Goal: Task Accomplishment & Management: Manage account settings

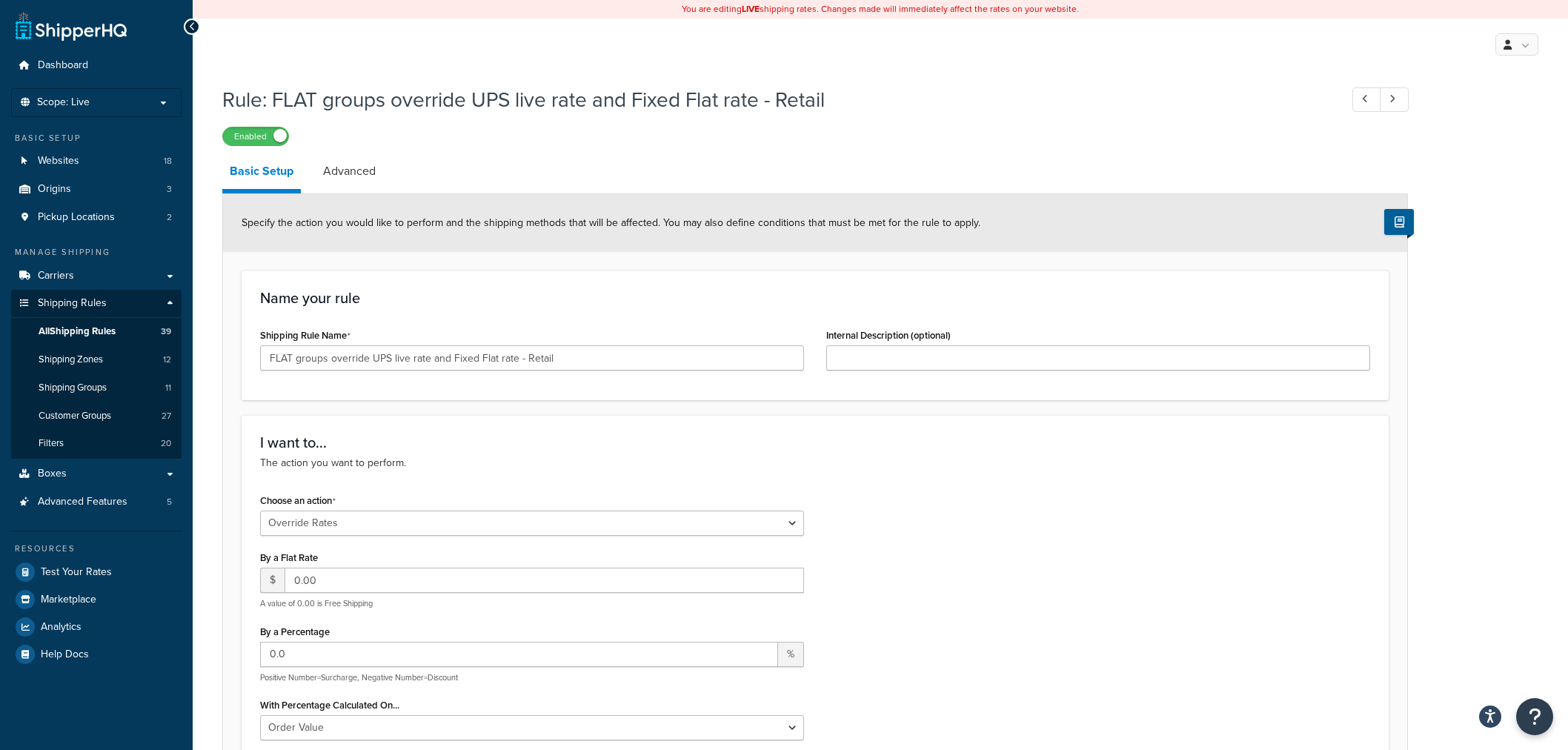
select select "OVERRIDE"
select select "ITEM"
click at [62, 61] on span "Dashboard" at bounding box center [63, 66] width 51 height 12
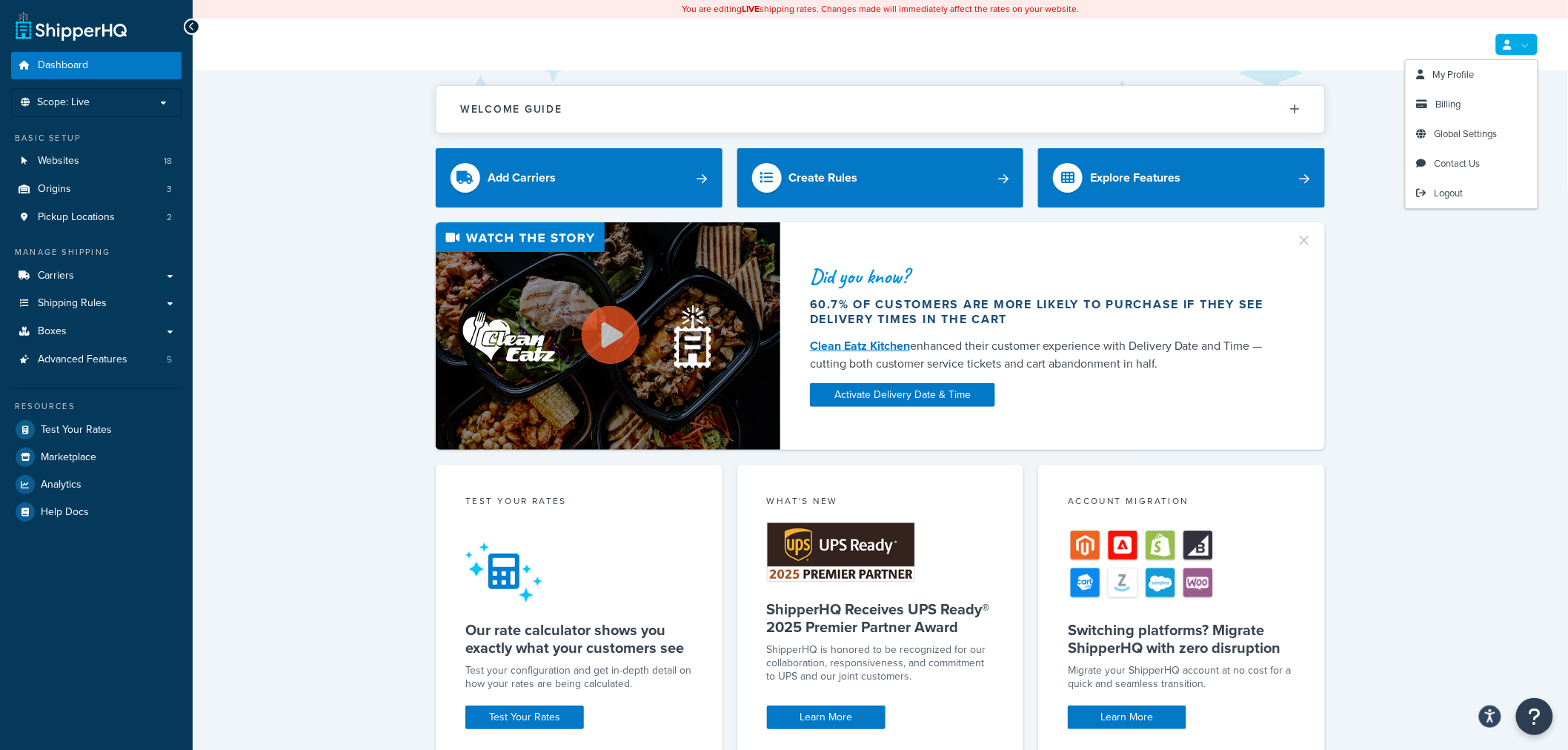
click at [1525, 296] on div "Did you know? 60.7% of customers are more likely to purchase if they see delive…" at bounding box center [881, 336] width 1316 height 228
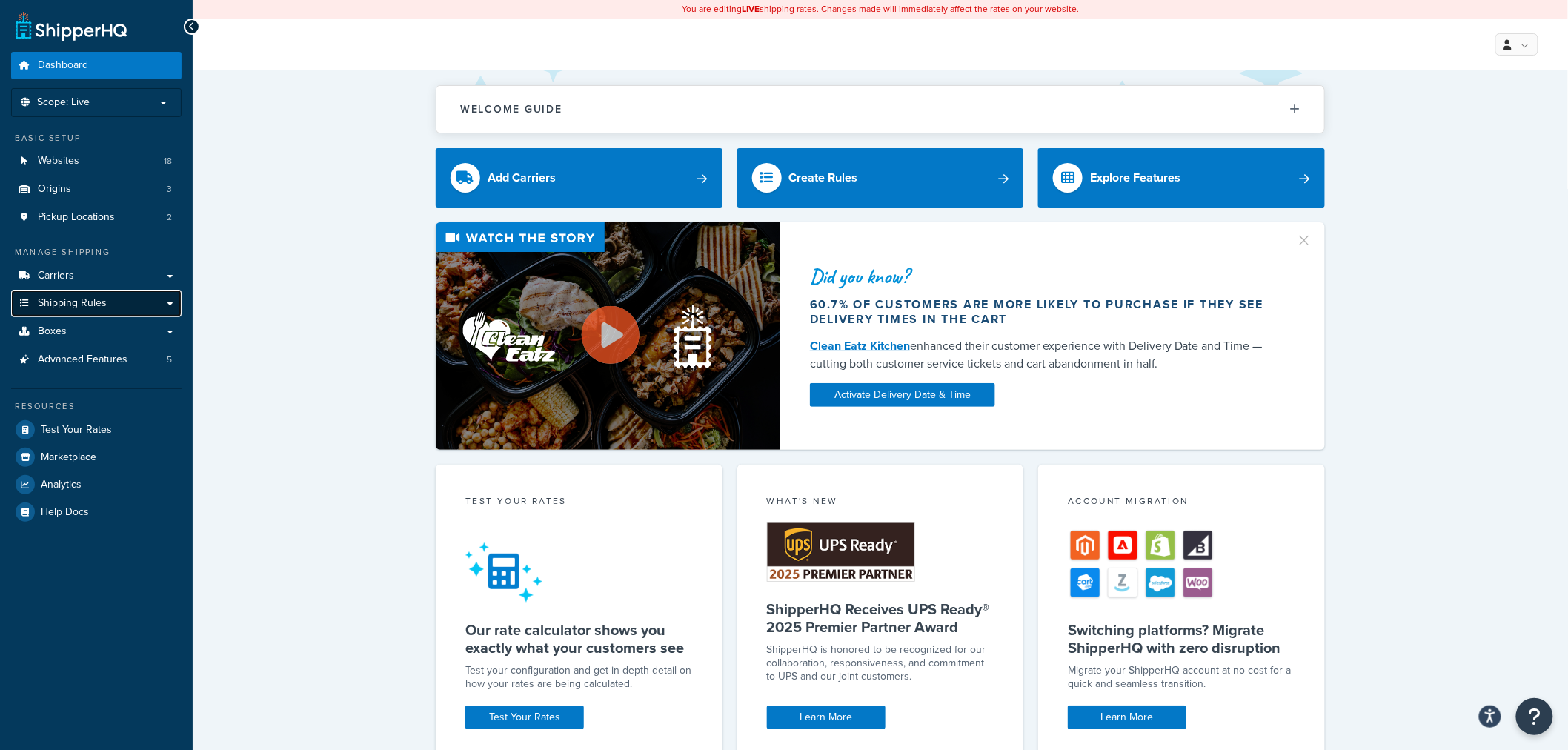
click at [52, 297] on span "Shipping Rules" at bounding box center [73, 303] width 69 height 12
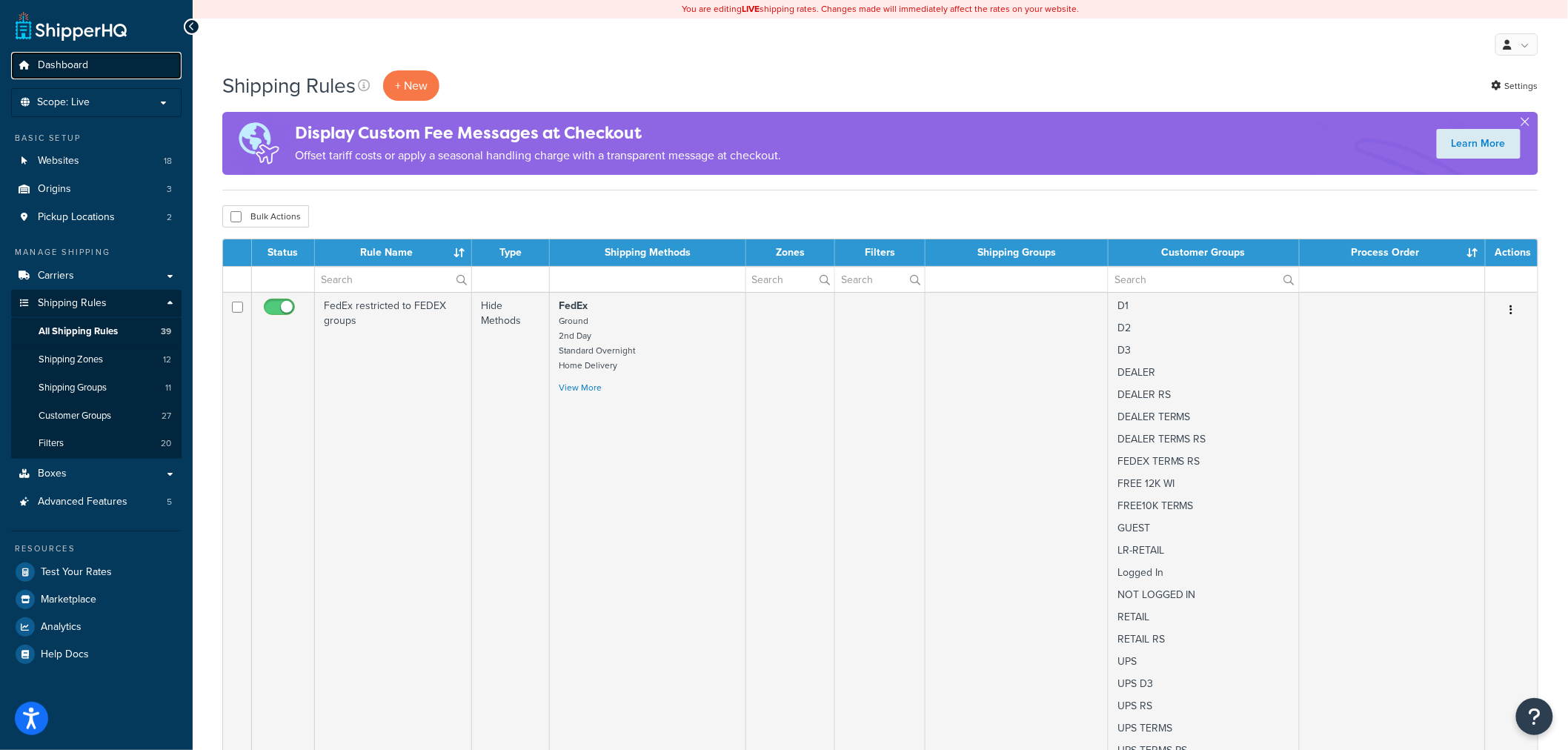
click at [70, 68] on span "Dashboard" at bounding box center [63, 66] width 51 height 12
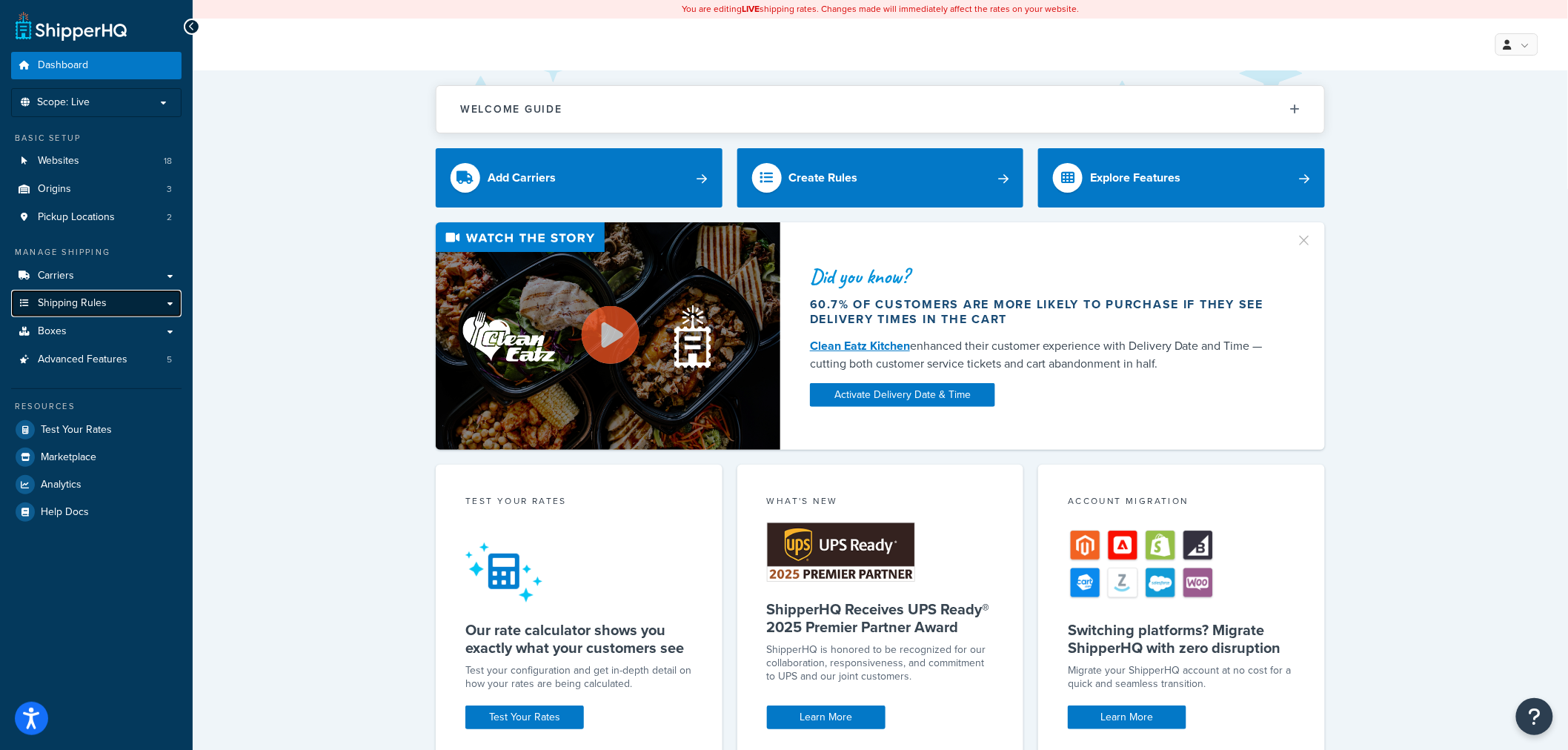
click at [59, 305] on span "Shipping Rules" at bounding box center [73, 303] width 69 height 12
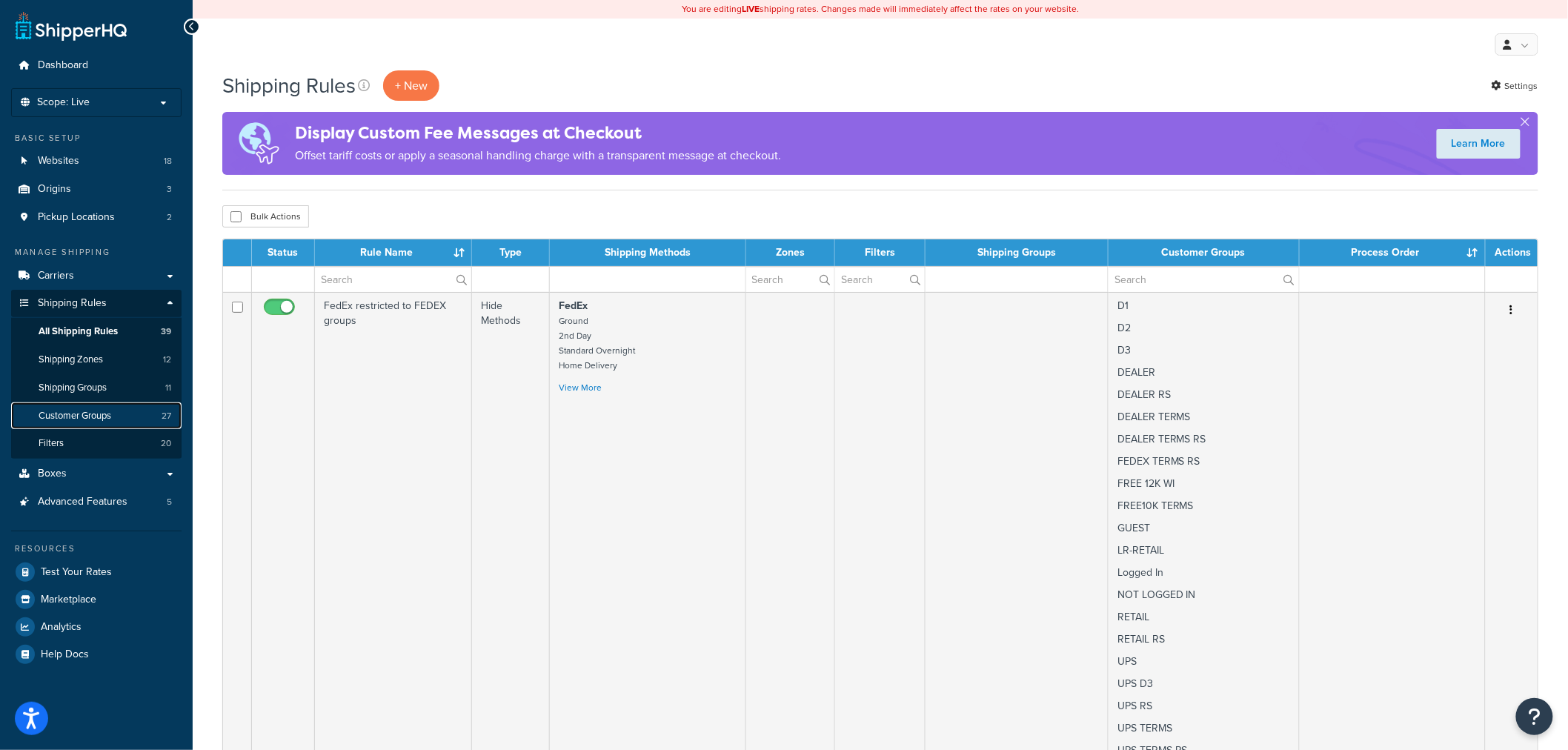
click at [66, 416] on span "Customer Groups" at bounding box center [74, 416] width 73 height 12
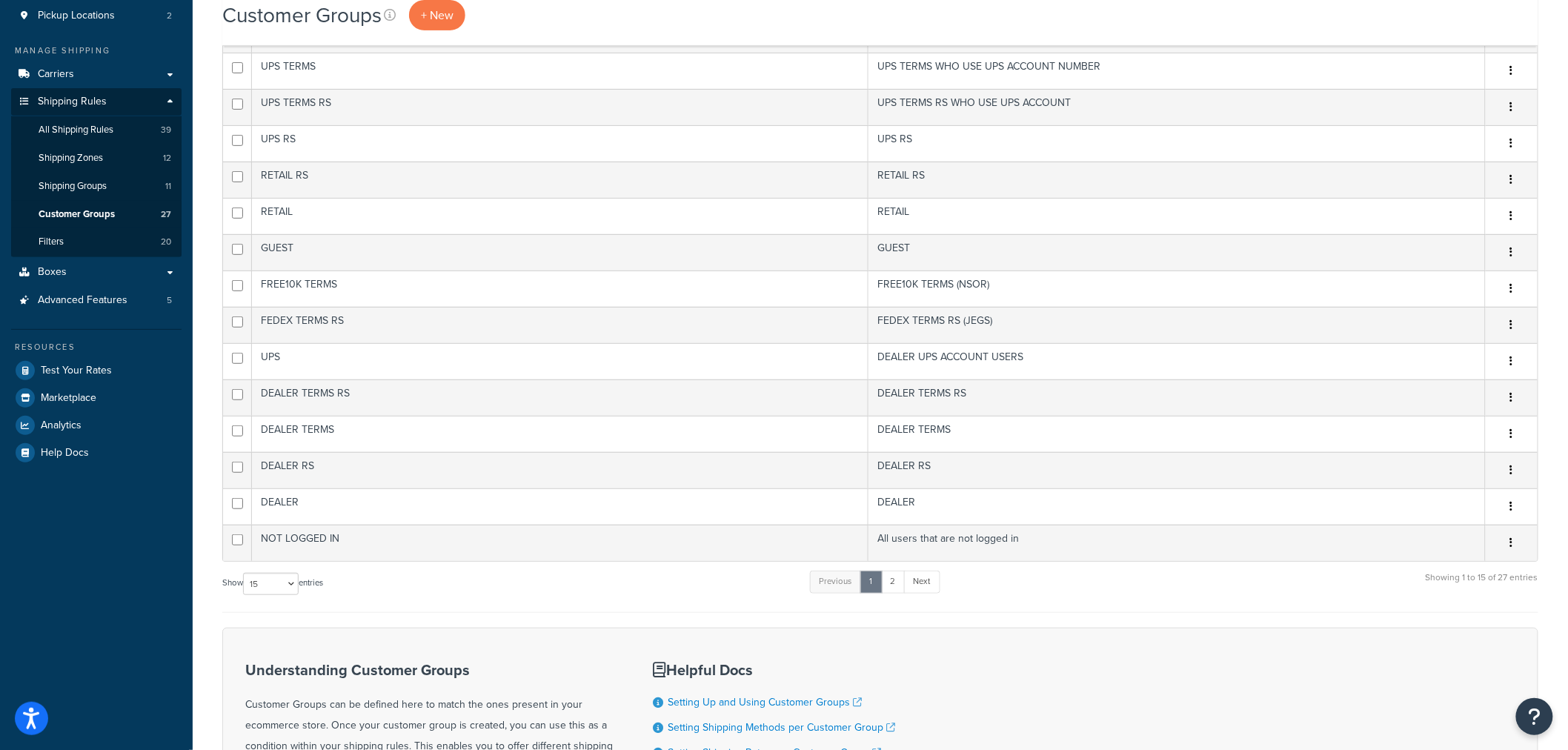
scroll to position [329, 0]
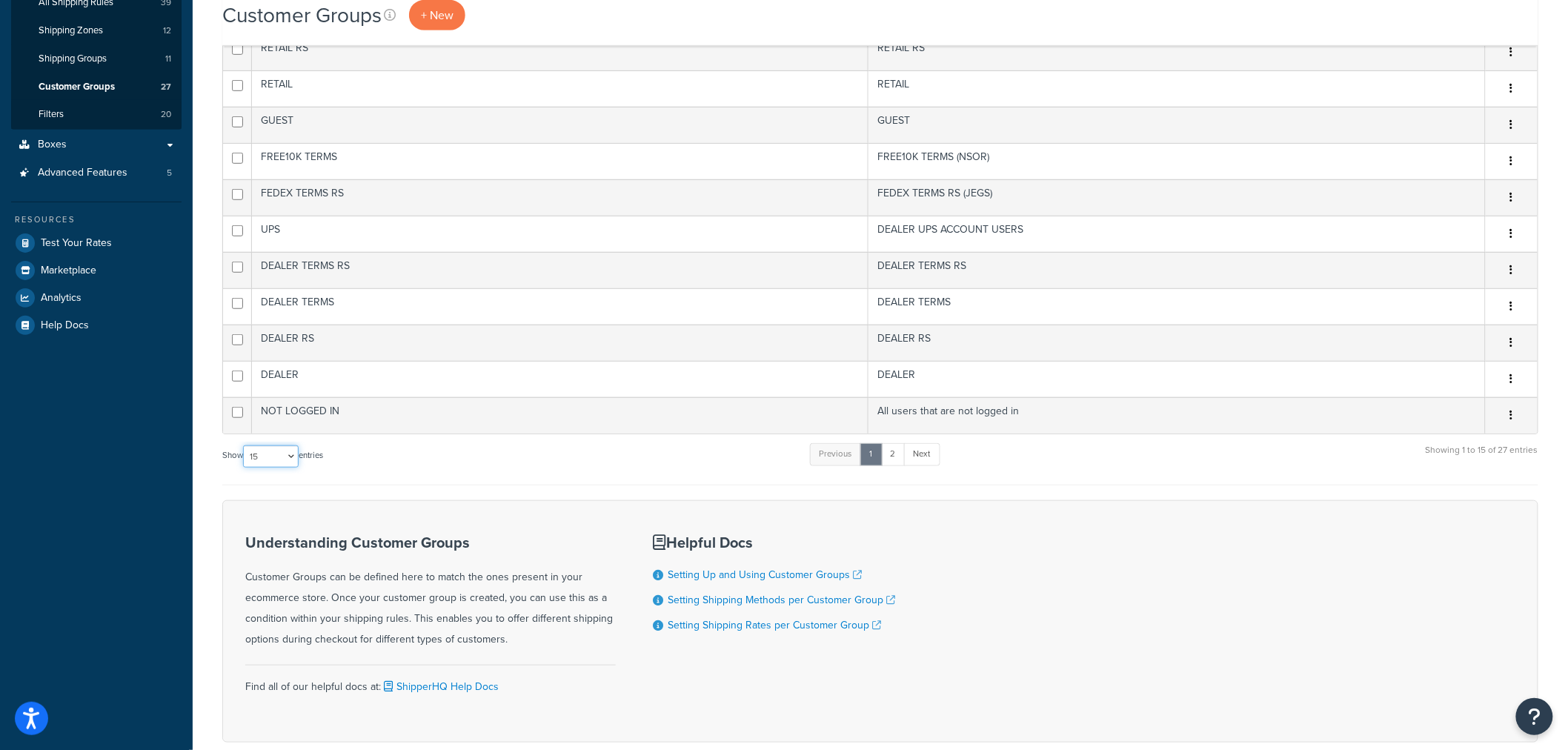
click at [256, 465] on select "10 15 25 50 100" at bounding box center [270, 456] width 56 height 22
click at [242, 535] on div "Understanding Customer Groups Customer Groups can be defined here to match the …" at bounding box center [881, 621] width 1316 height 242
click at [263, 462] on select "10 15 25 50 100" at bounding box center [270, 456] width 56 height 22
select select "50"
click at [245, 467] on select "10 15 25 50 100" at bounding box center [270, 456] width 56 height 22
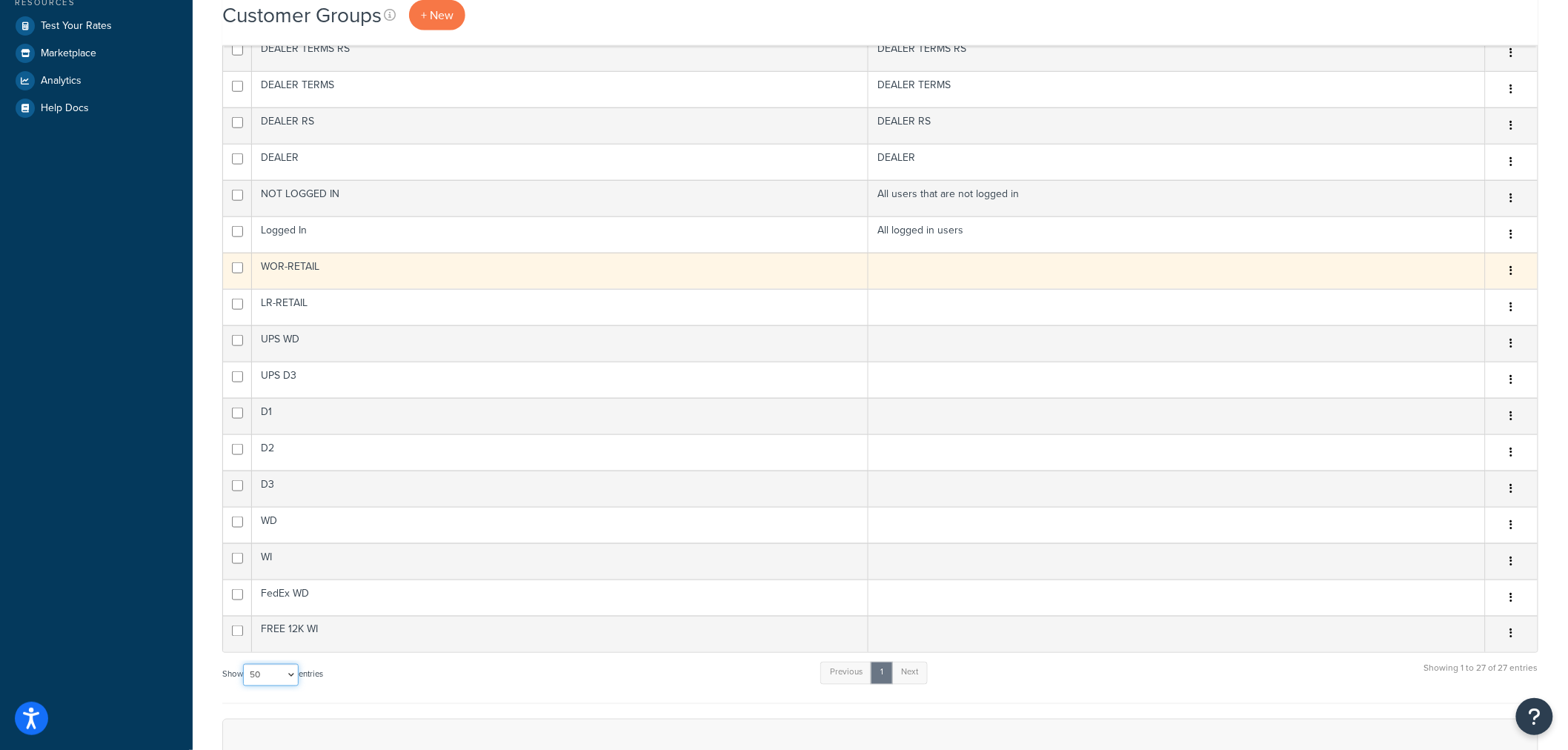
scroll to position [575, 0]
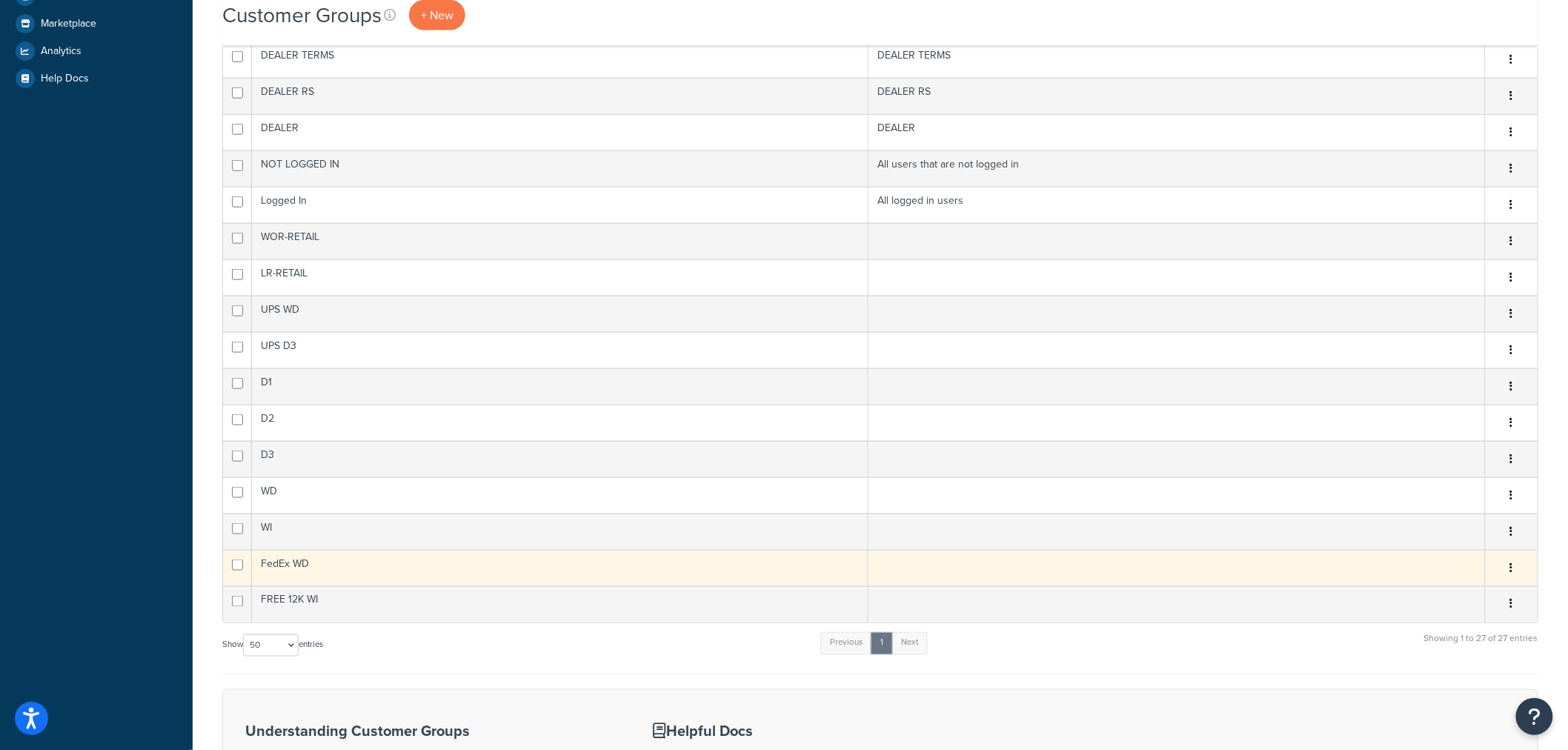
click at [1514, 566] on button "button" at bounding box center [1511, 568] width 20 height 24
click at [1462, 622] on link "Duplicate" at bounding box center [1453, 629] width 117 height 30
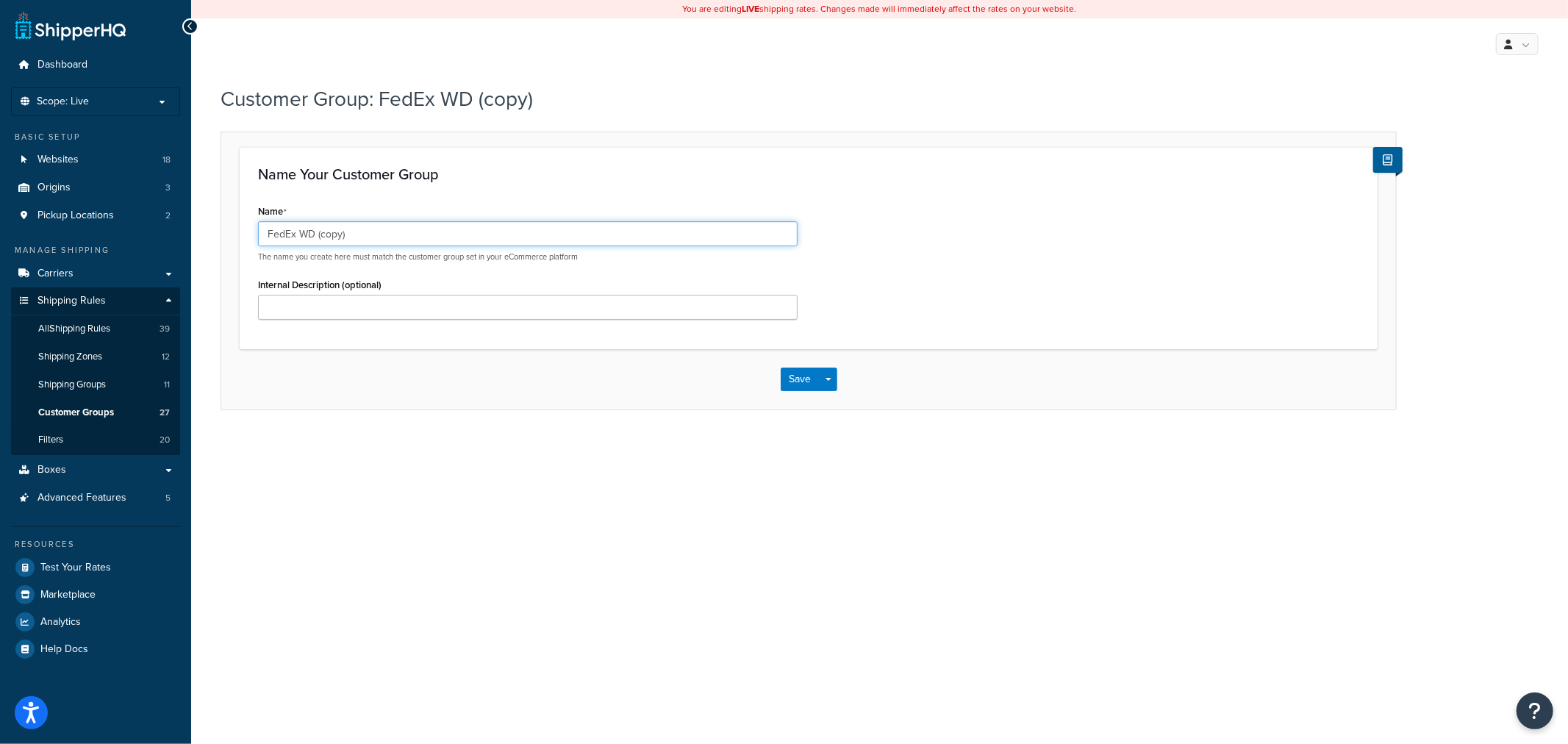
click at [414, 243] on input "FedEx WD (copy)" at bounding box center [527, 234] width 539 height 25
type input "FedEx D3"
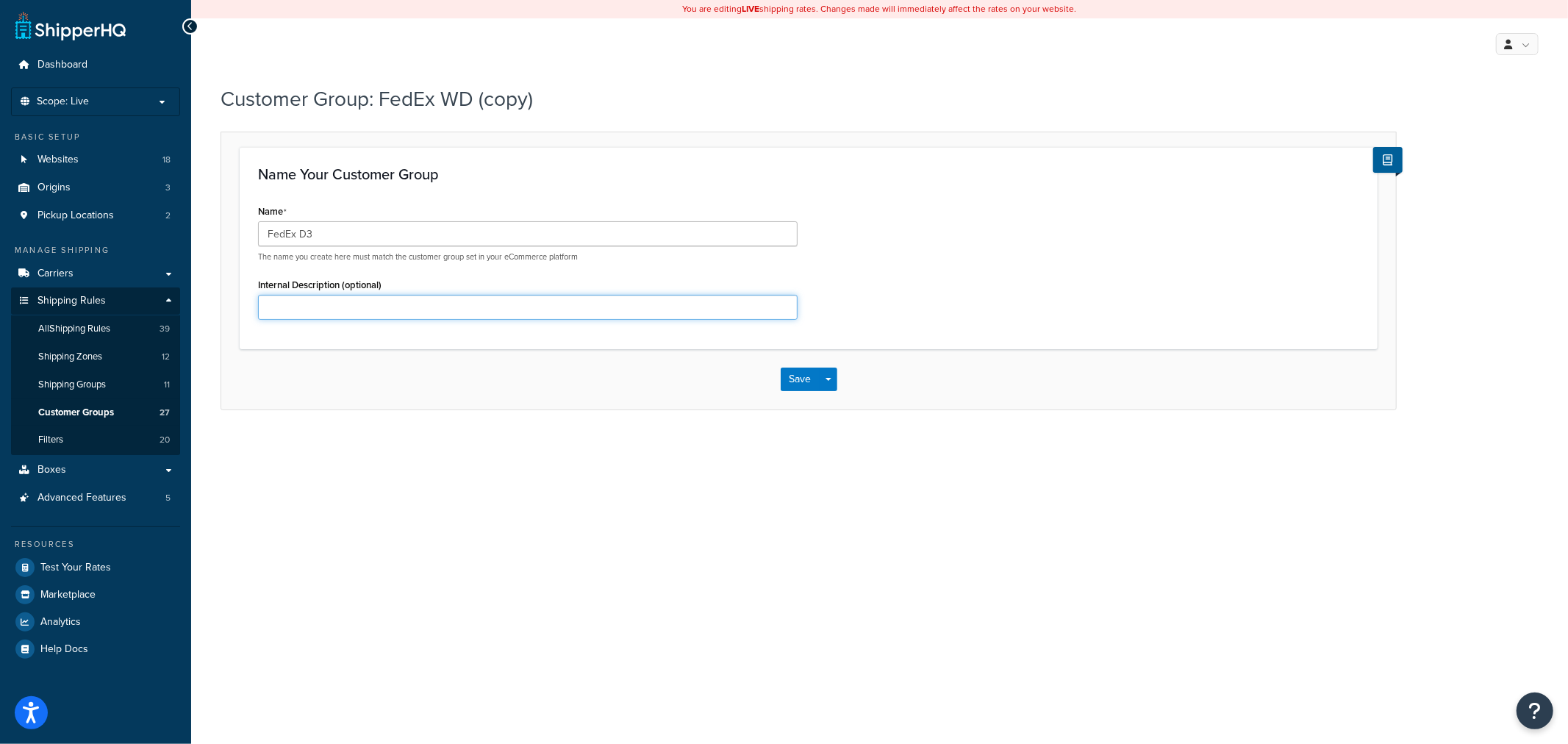
click at [378, 302] on input "Internal Description (optional)" at bounding box center [527, 307] width 539 height 25
type input "Group for D3 dealers allowed to use their own Fedex acct for shipping"
click at [802, 380] on button "Save" at bounding box center [800, 379] width 40 height 24
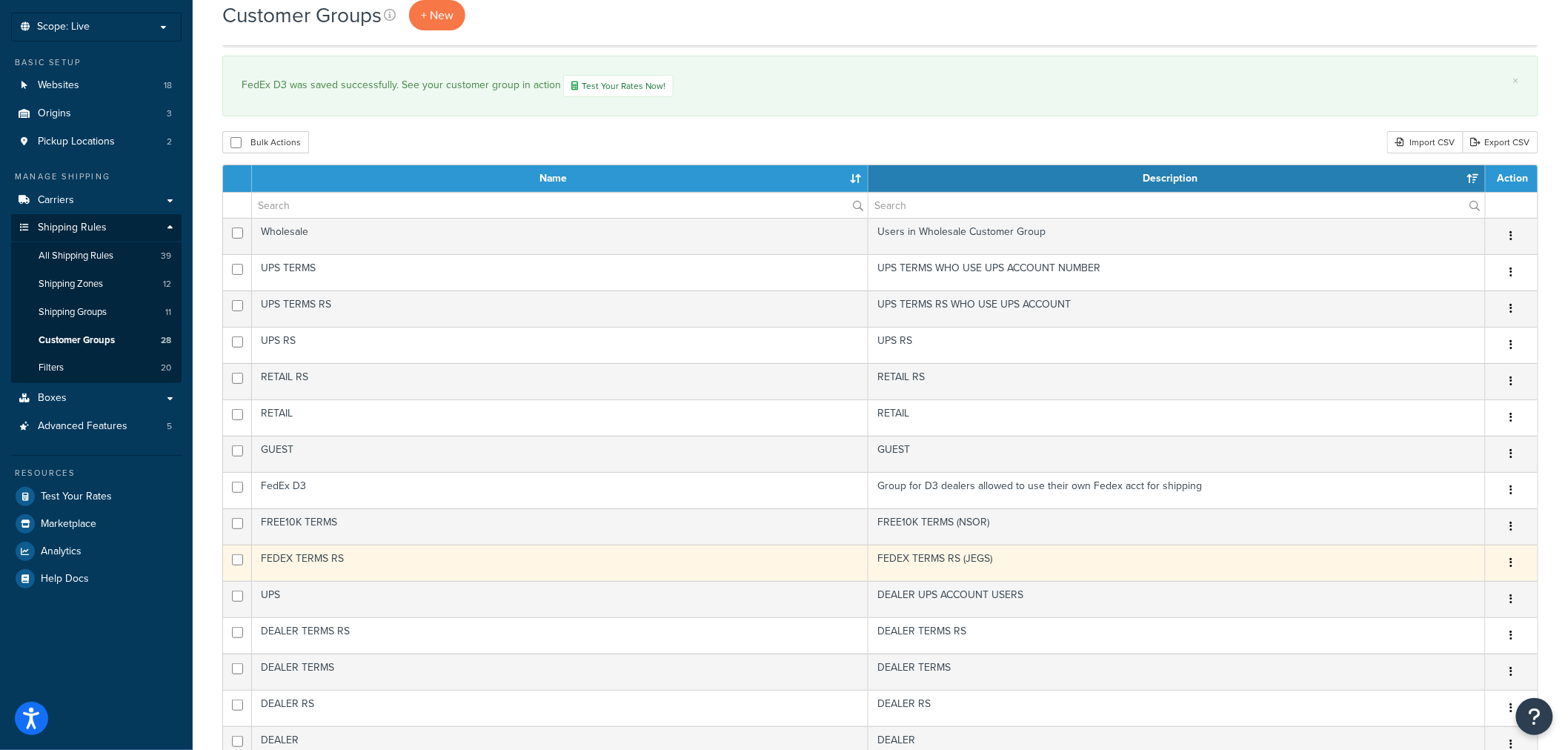
scroll to position [487, 0]
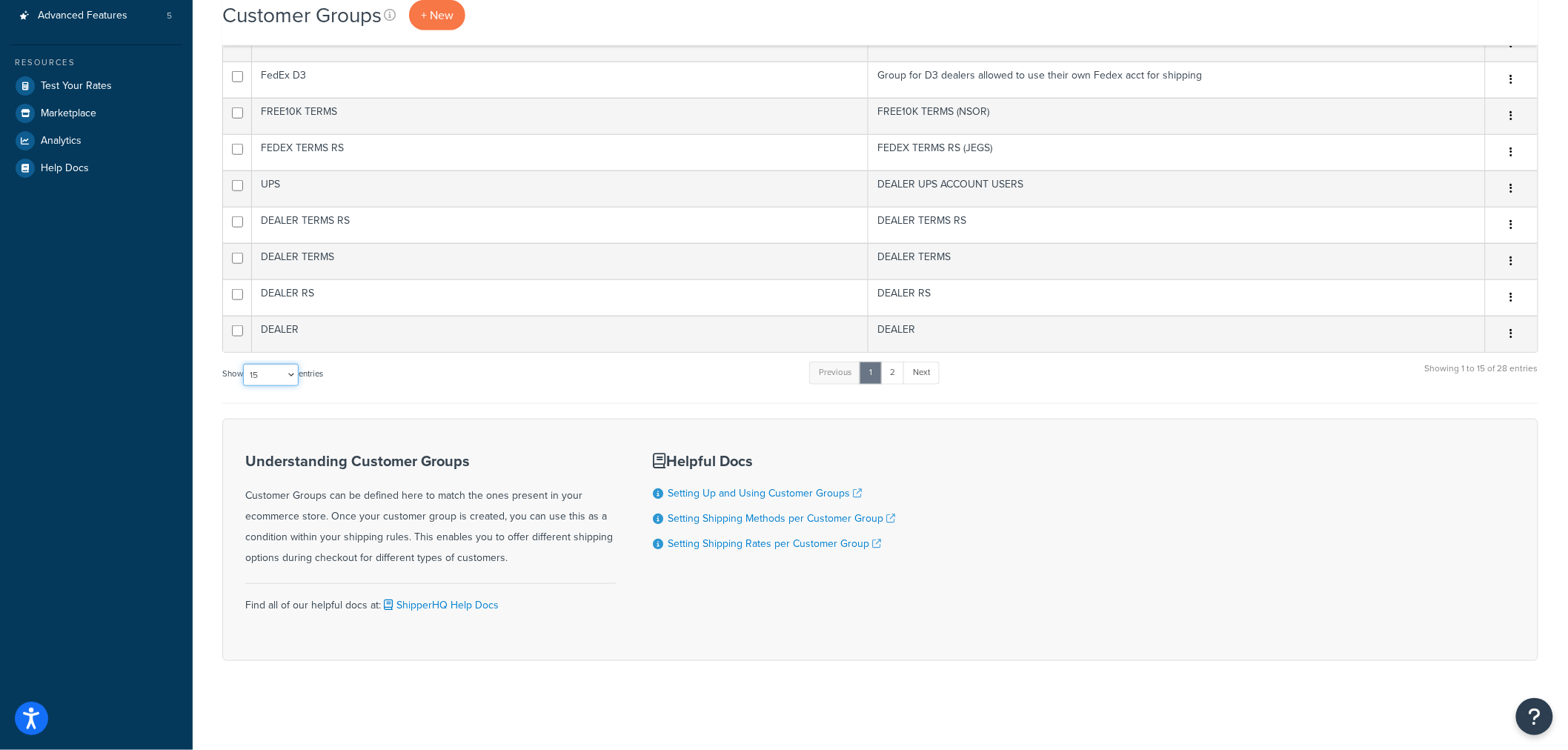
click at [274, 371] on select "10 15 25 50 100" at bounding box center [270, 374] width 56 height 22
select select "50"
click at [245, 386] on select "10 15 25 50 100" at bounding box center [270, 374] width 56 height 22
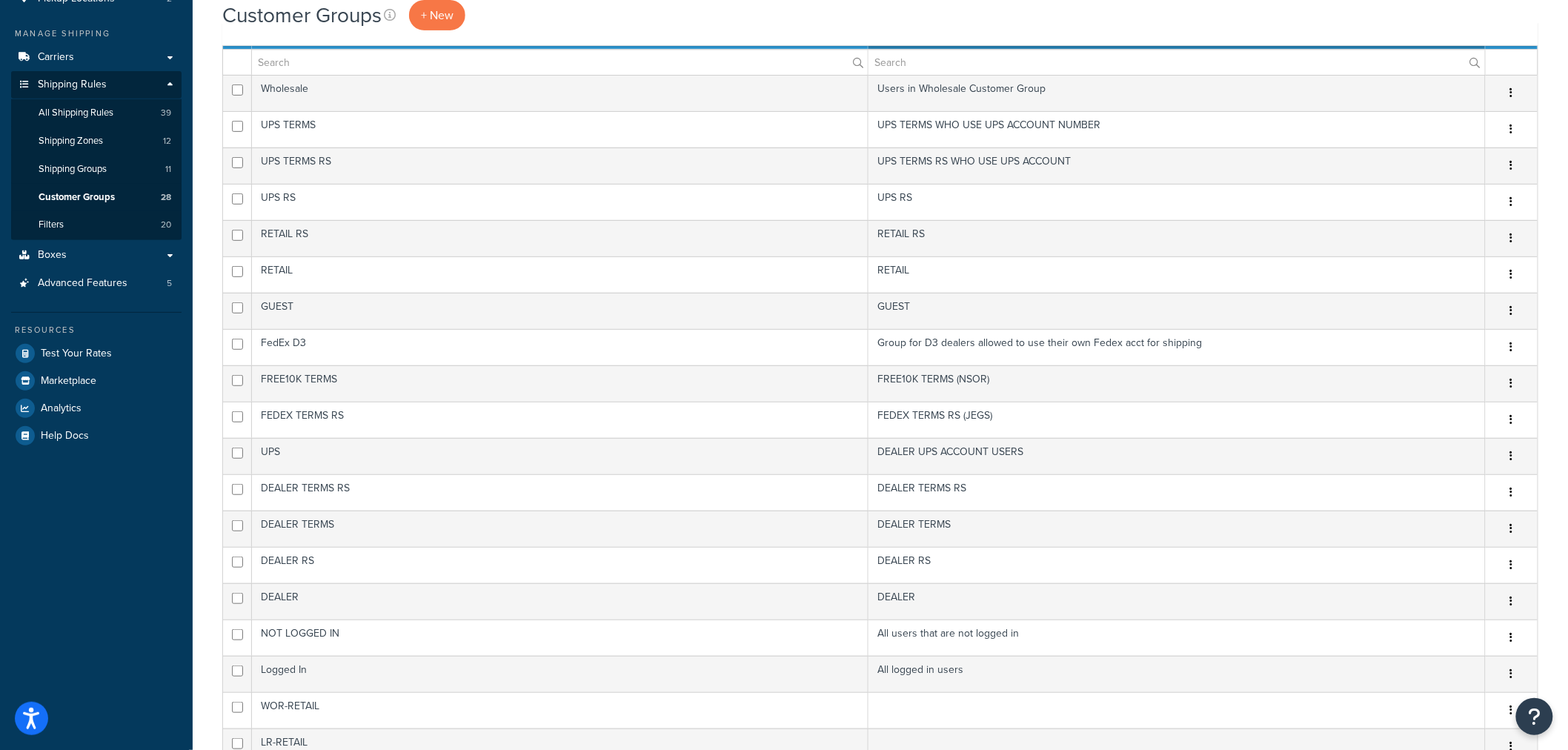
scroll to position [54, 0]
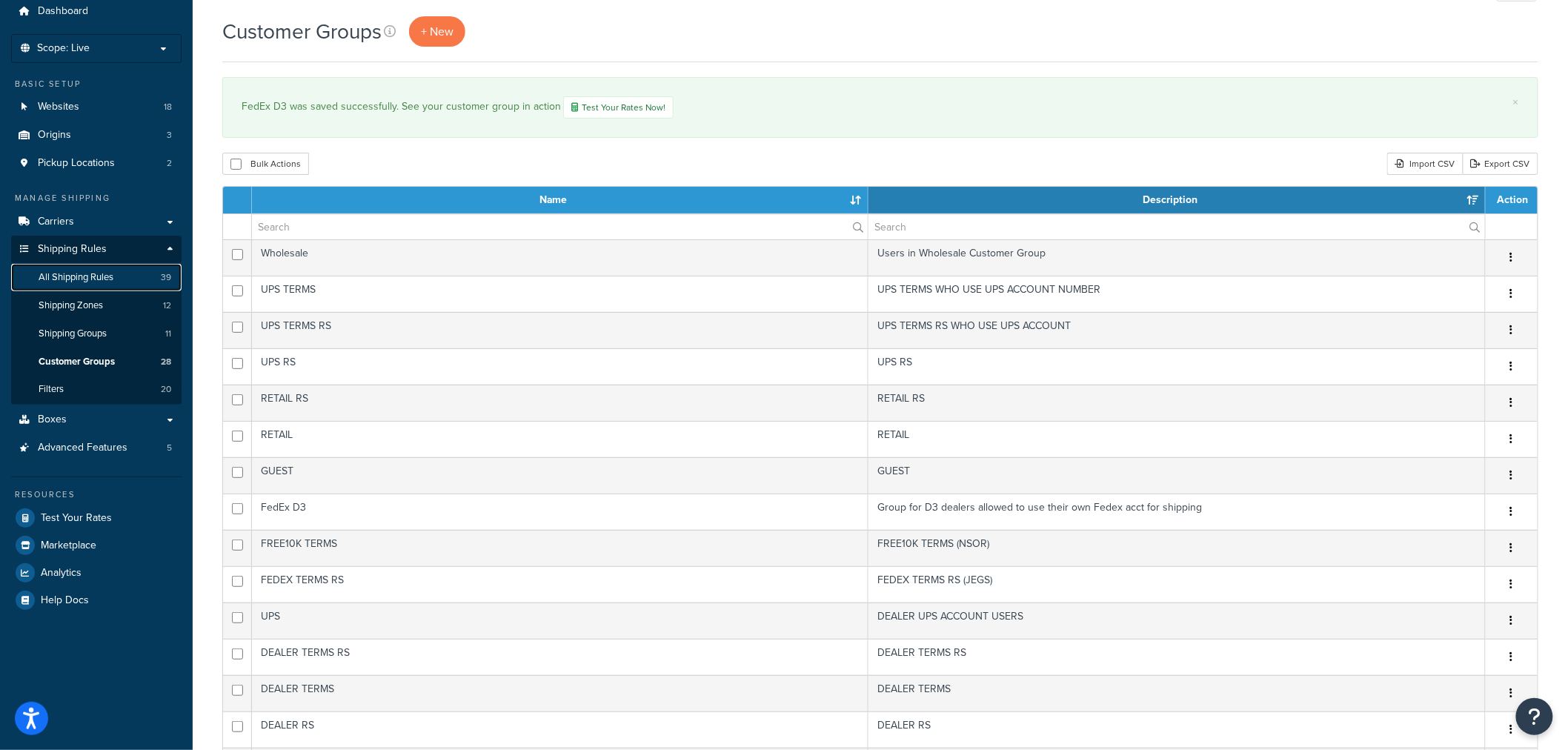
click at [88, 275] on span "All Shipping Rules" at bounding box center [75, 277] width 74 height 12
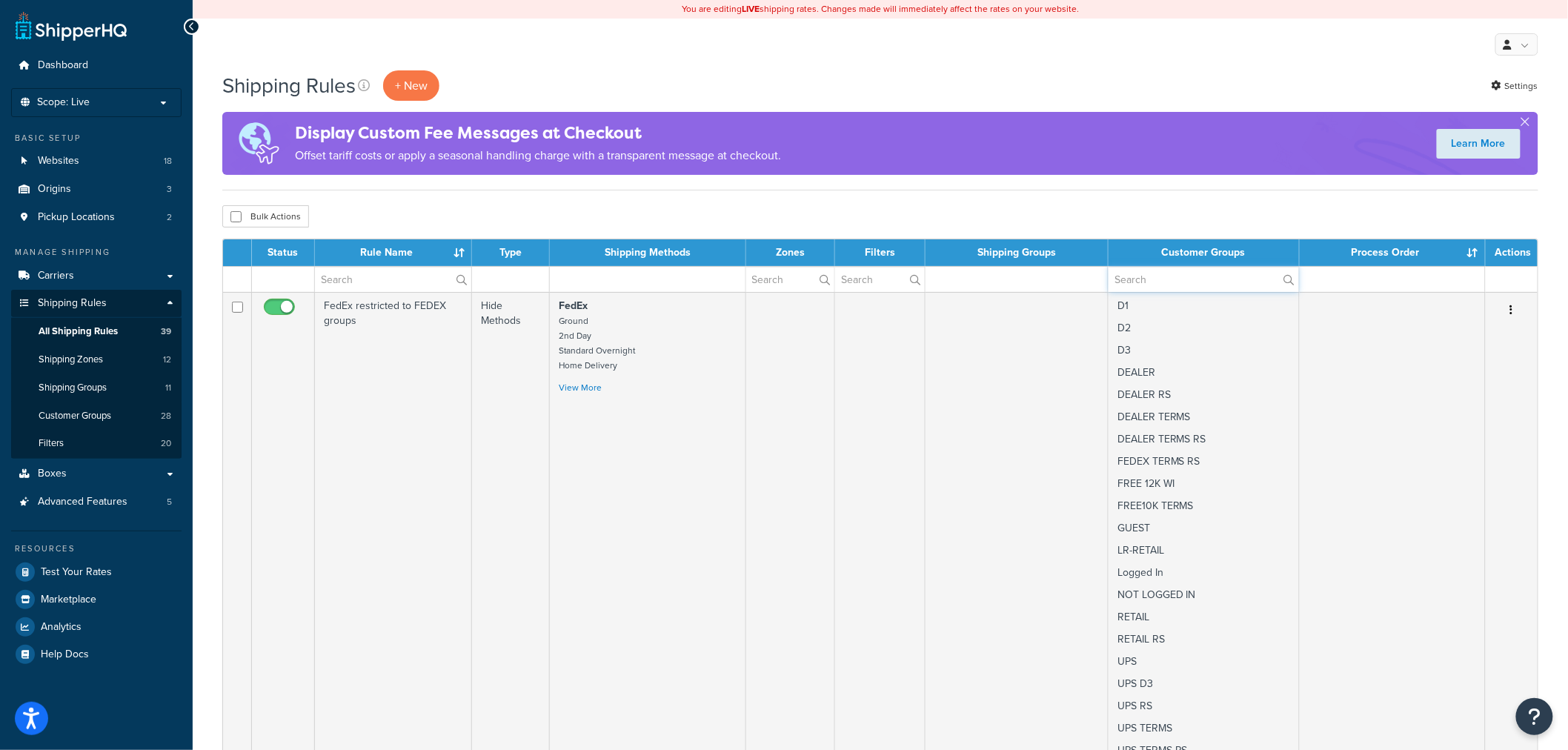
click at [1162, 280] on input "text" at bounding box center [1203, 279] width 191 height 25
type input "fed"
click at [1290, 279] on label "fed" at bounding box center [1203, 279] width 191 height 25
click at [1290, 279] on input "fed" at bounding box center [1203, 279] width 191 height 25
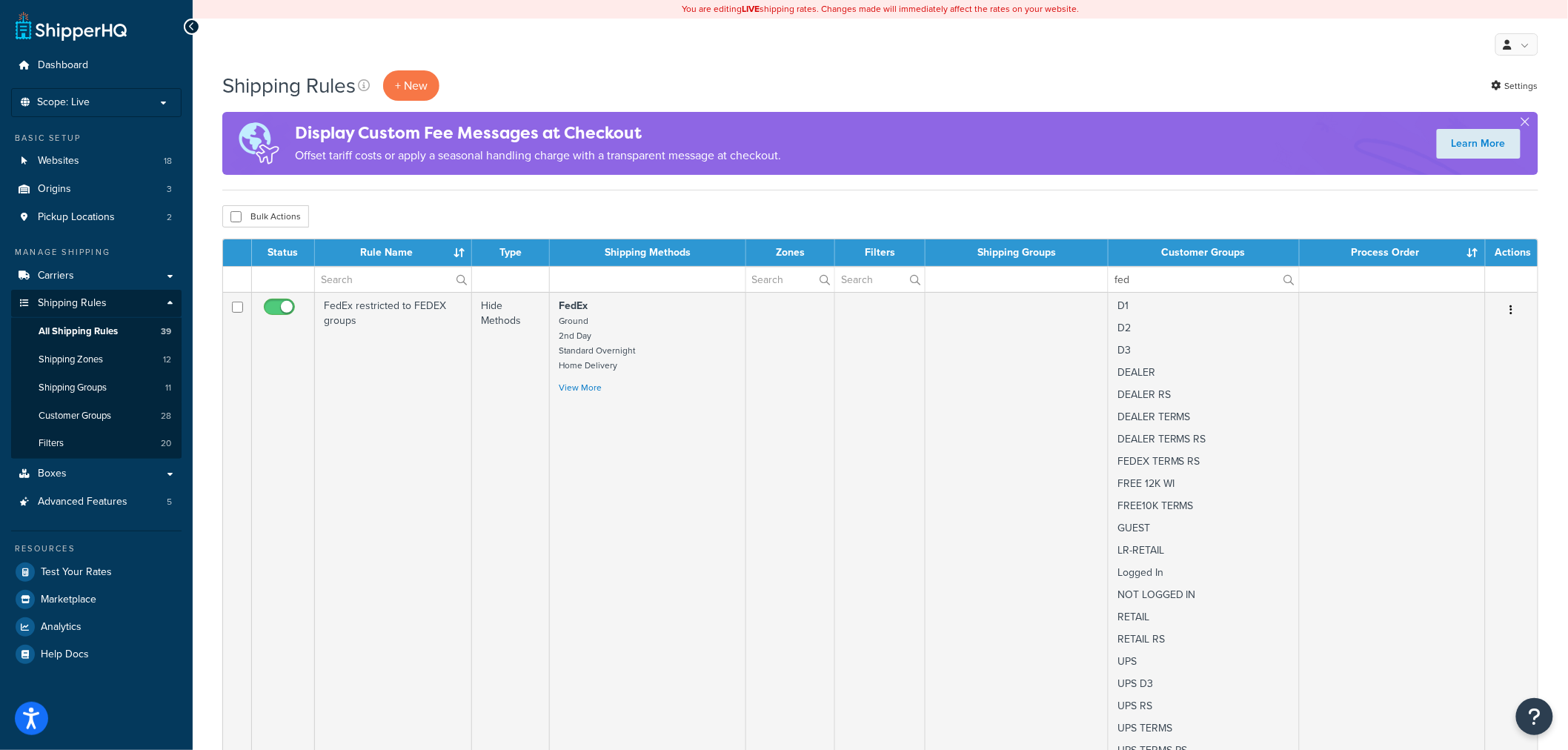
scroll to position [867, 0]
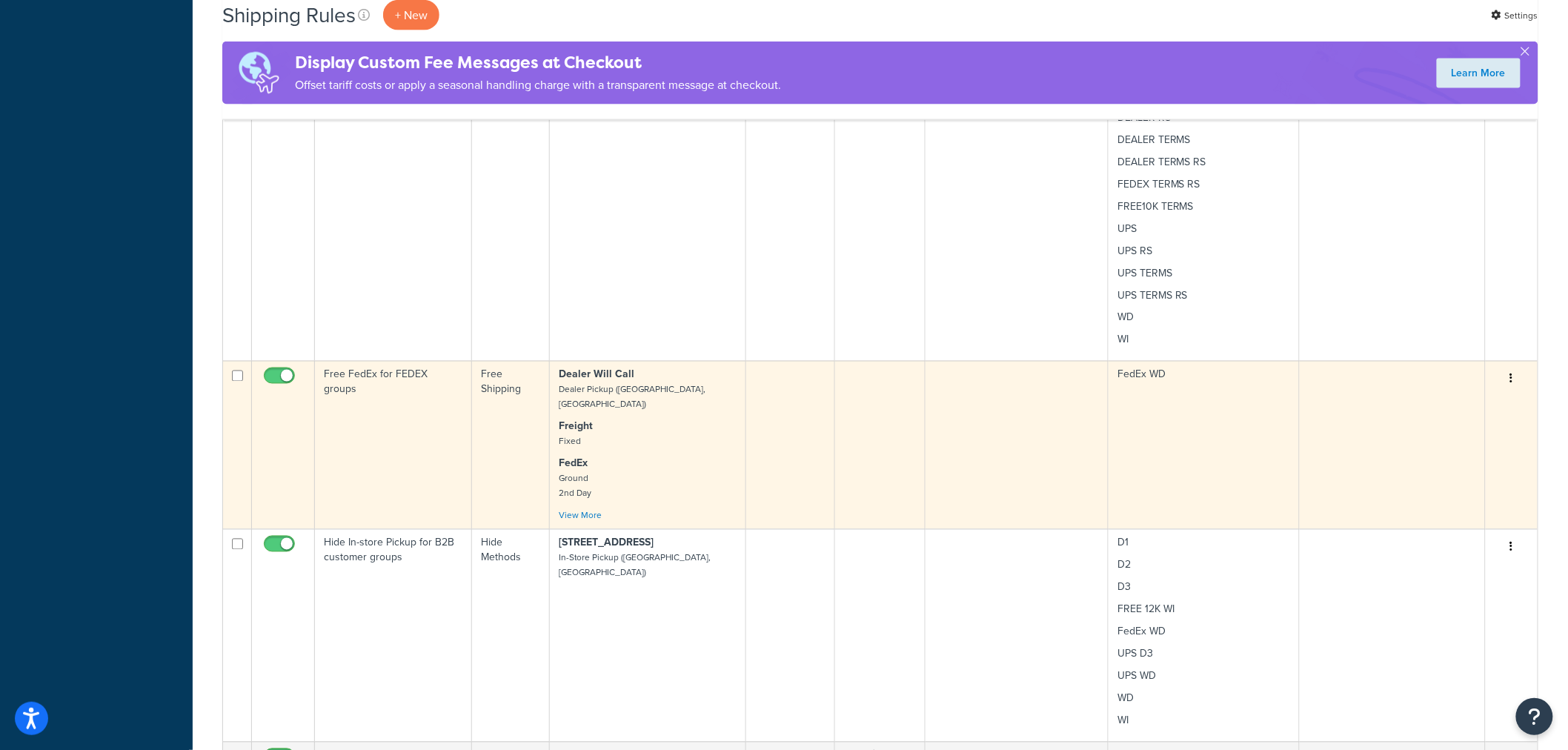
click at [1514, 376] on button "button" at bounding box center [1511, 379] width 20 height 24
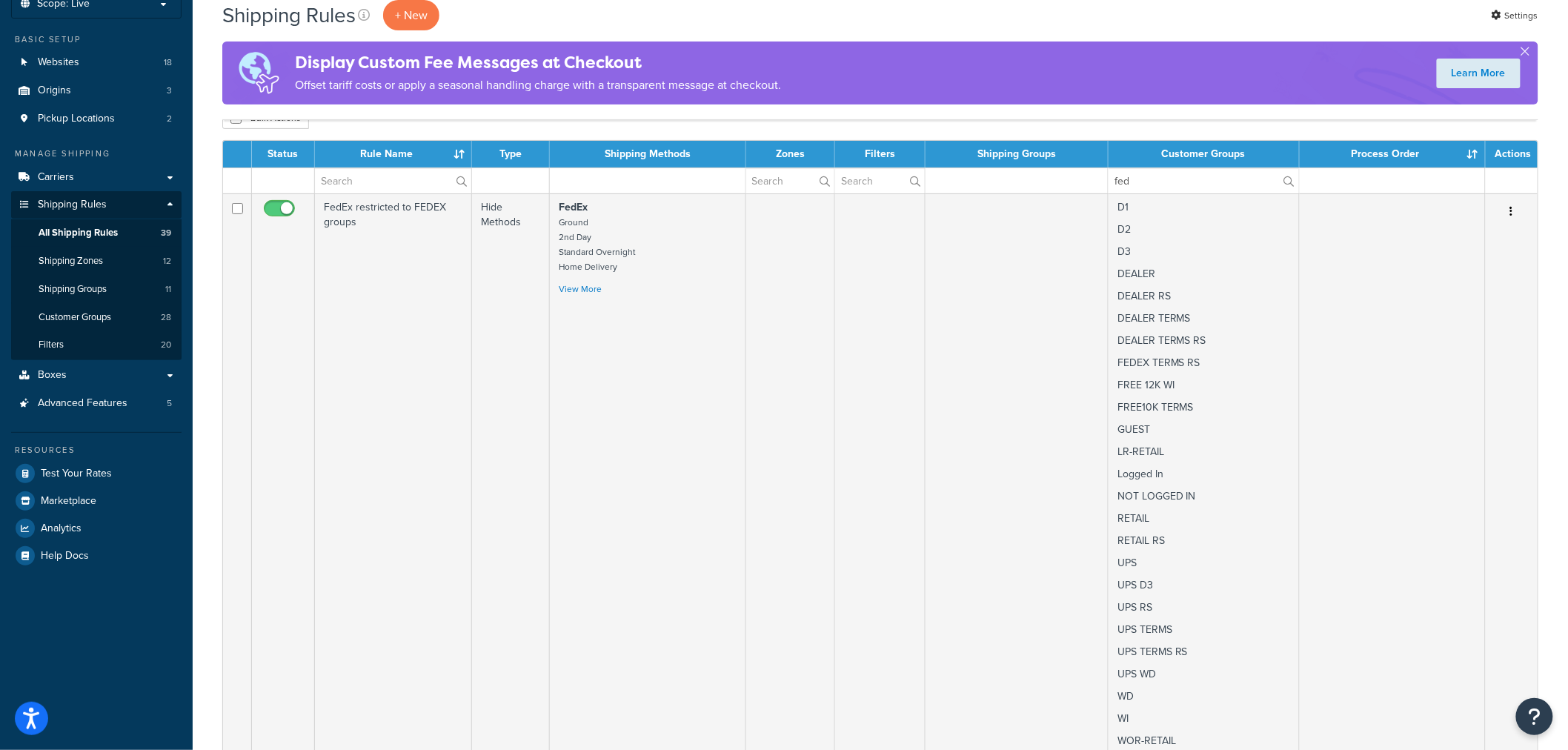
scroll to position [0, 0]
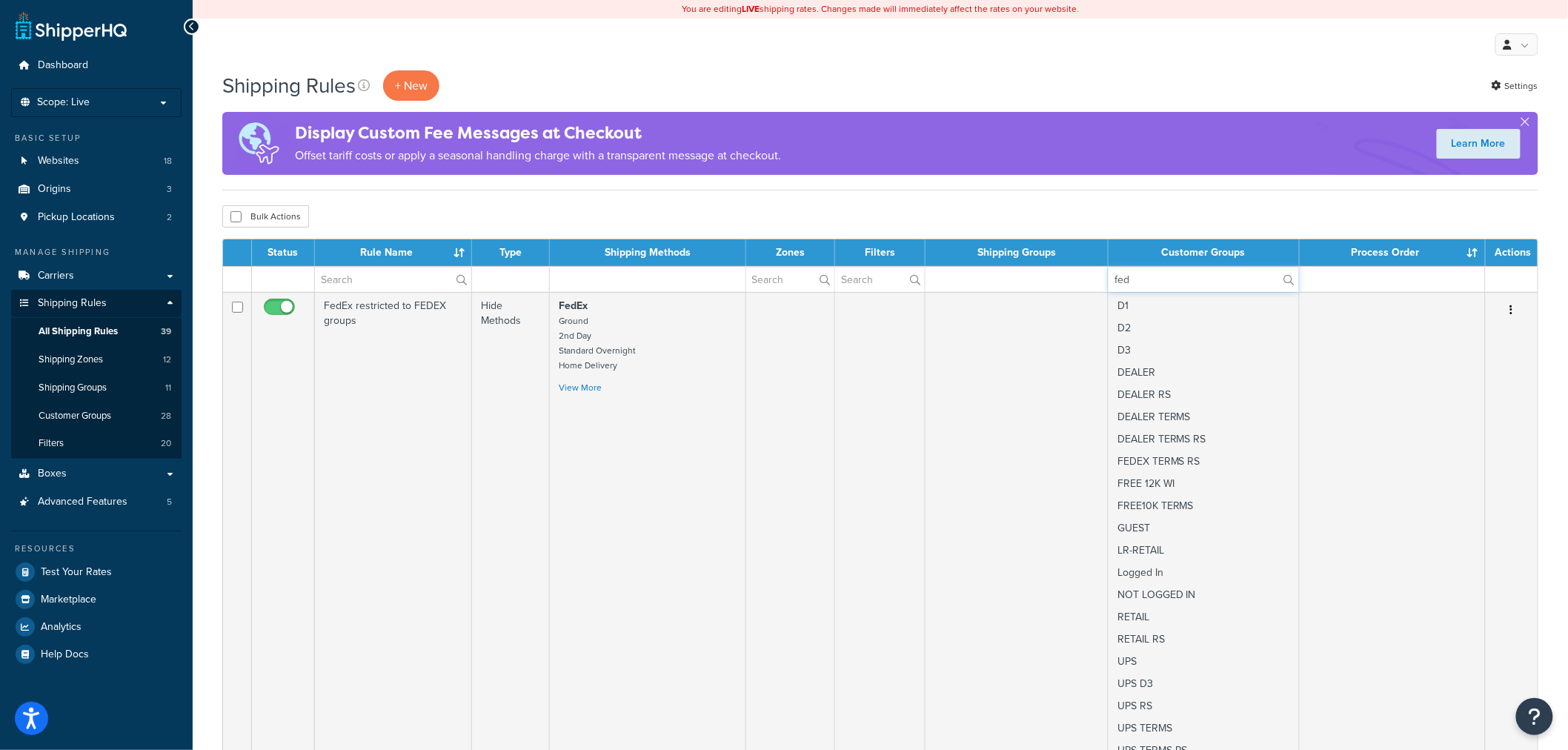
click at [1138, 282] on input "fed" at bounding box center [1203, 279] width 191 height 25
click at [1158, 223] on div "Bulk Actions Duplicate Delete" at bounding box center [881, 215] width 1316 height 22
click at [41, 566] on span "Test Your Rates" at bounding box center [76, 572] width 71 height 12
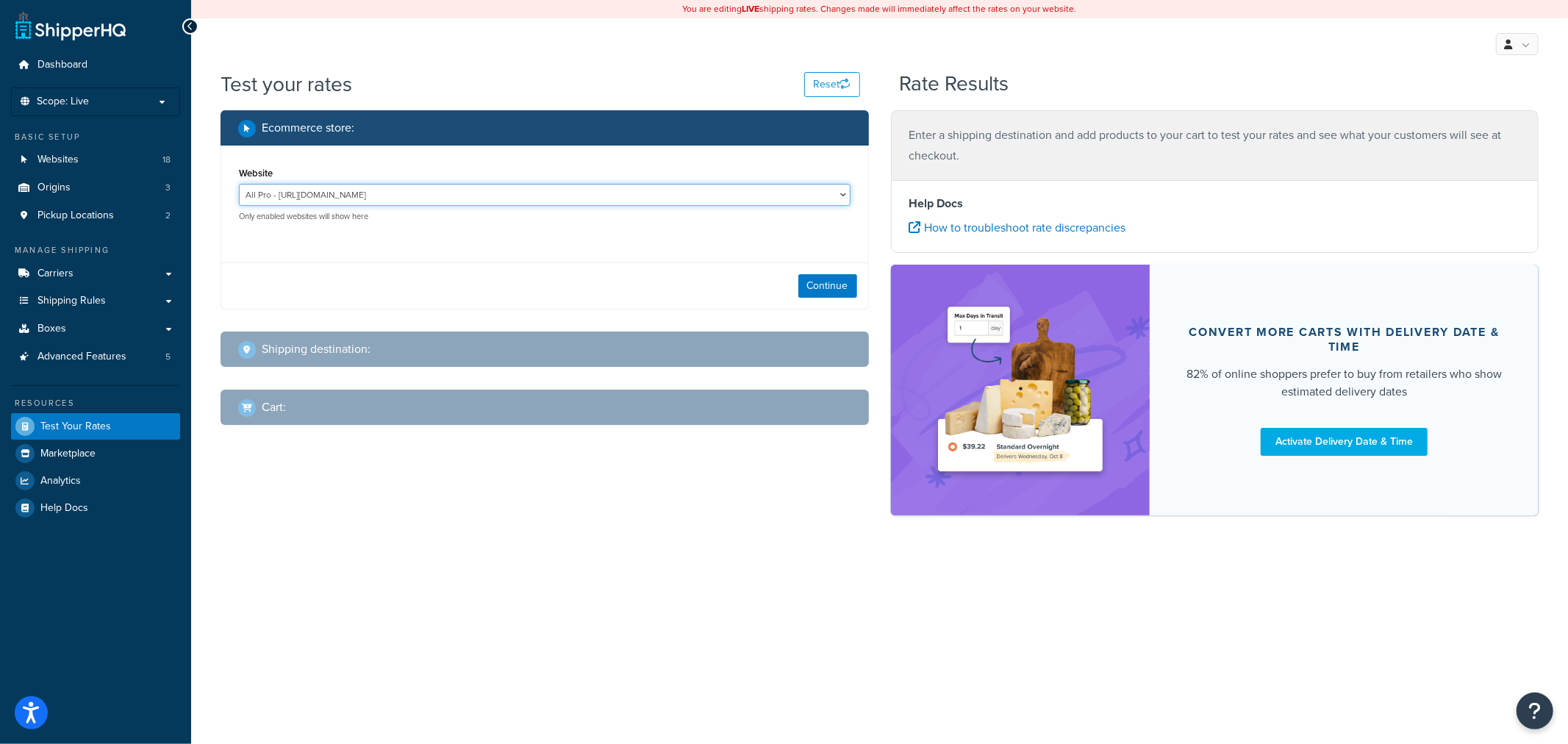
click at [843, 192] on select "All Pro - https://www.allprooffroad.com/ ERP Sandbox TG - https://erpsandbox.tr…" at bounding box center [545, 194] width 612 height 22
select select "fe8df8369d7744045bb466779996769f"
click at [239, 184] on select "All Pro - https://www.allprooffroad.com/ ERP Sandbox TG - https://erpsandbox.tr…" at bounding box center [545, 194] width 612 height 22
click at [812, 288] on button "Continue" at bounding box center [827, 286] width 59 height 24
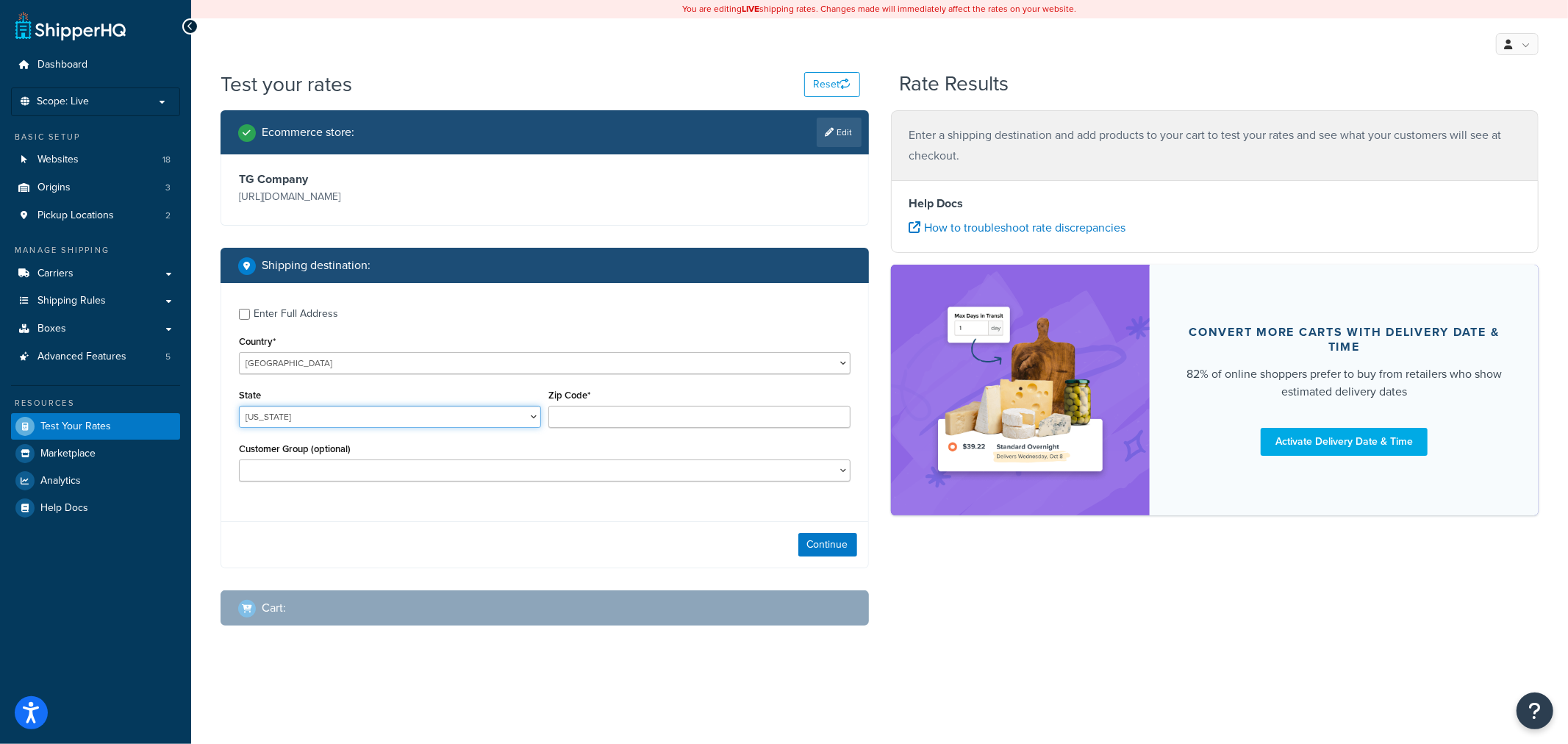
click at [495, 415] on select "Alabama Alaska American Samoa Arizona Arkansas Armed Forces Americas Armed Forc…" at bounding box center [390, 416] width 302 height 22
select select "CA"
click at [239, 406] on select "Alabama Alaska American Samoa Arizona Arkansas Armed Forces Americas Armed Forc…" at bounding box center [390, 416] width 302 height 22
click at [718, 409] on input "Zip Code*" at bounding box center [699, 416] width 302 height 22
type input "94550"
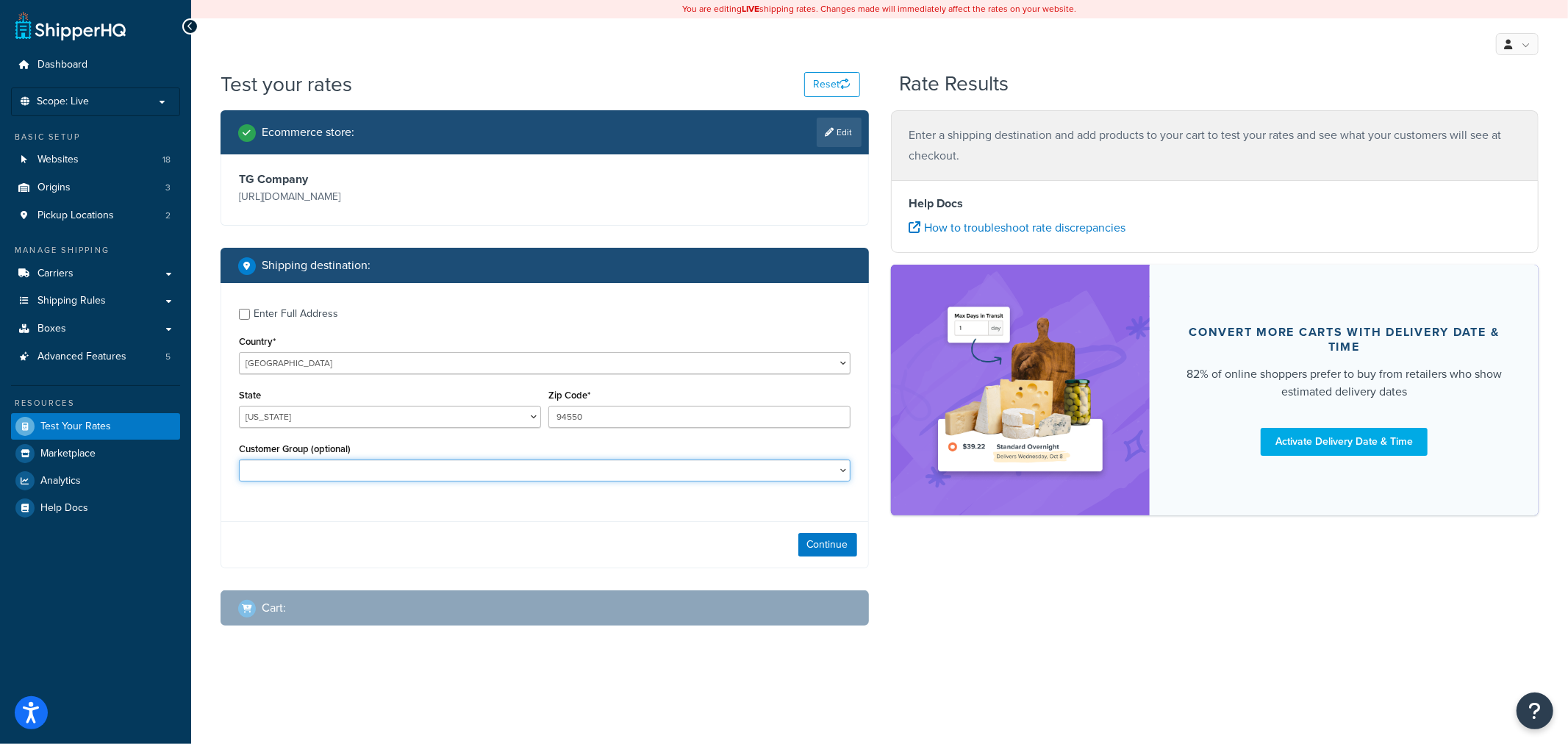
click at [324, 467] on select "D1 D2 D3 DEALER DEALER RS DEALER TERMS DEALER TERMS RS FedEx D3 FEDEX TERMS RS …" at bounding box center [545, 470] width 612 height 22
select select "D3"
click at [239, 460] on select "D1 D2 D3 DEALER DEALER RS DEALER TERMS DEALER TERMS RS FedEx D3 FEDEX TERMS RS …" at bounding box center [545, 470] width 612 height 22
click at [813, 545] on button "Continue" at bounding box center [827, 544] width 59 height 24
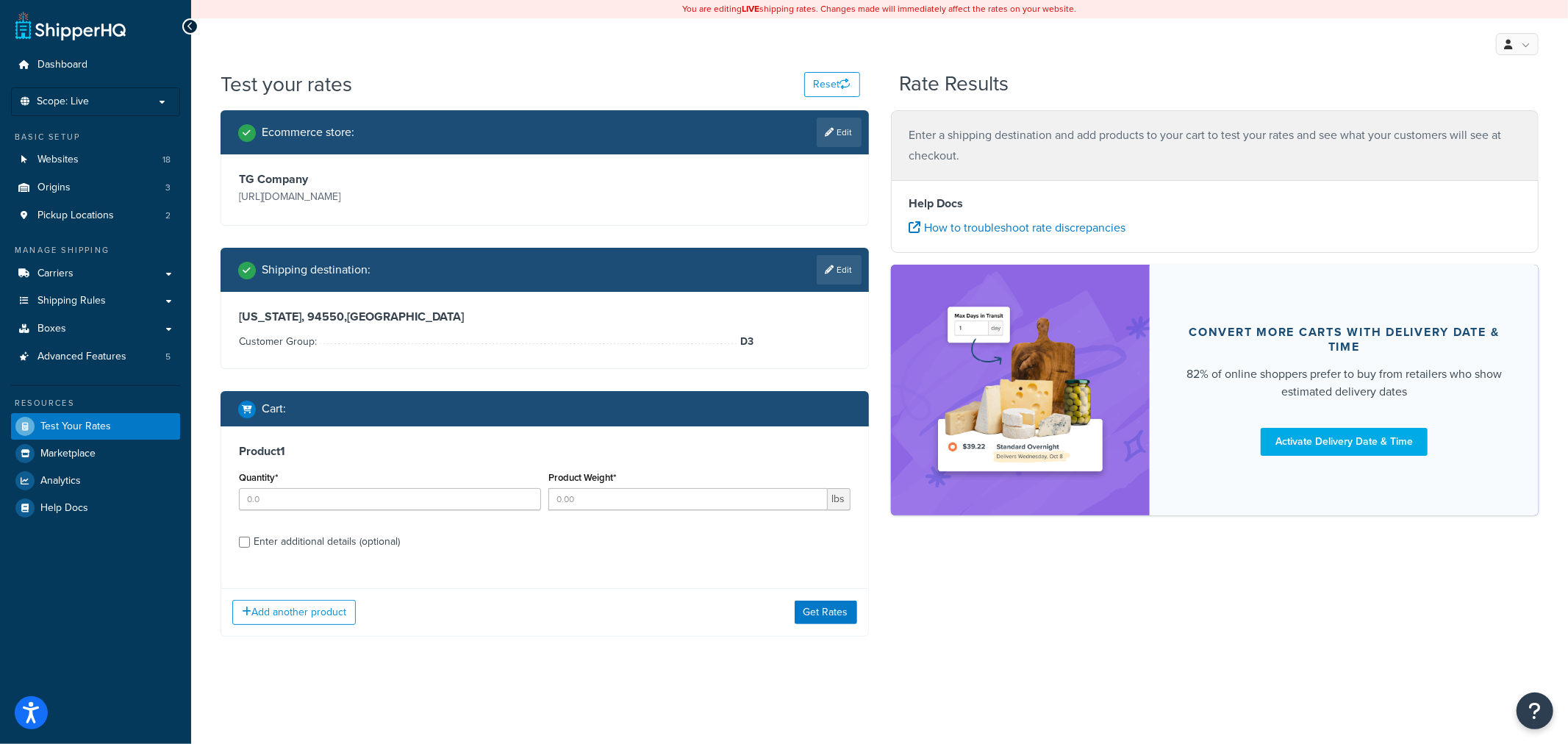
click at [317, 548] on div "Enter additional details (optional)" at bounding box center [326, 541] width 146 height 20
click at [250, 548] on input "Enter additional details (optional)" at bounding box center [245, 542] width 11 height 11
checkbox input "true"
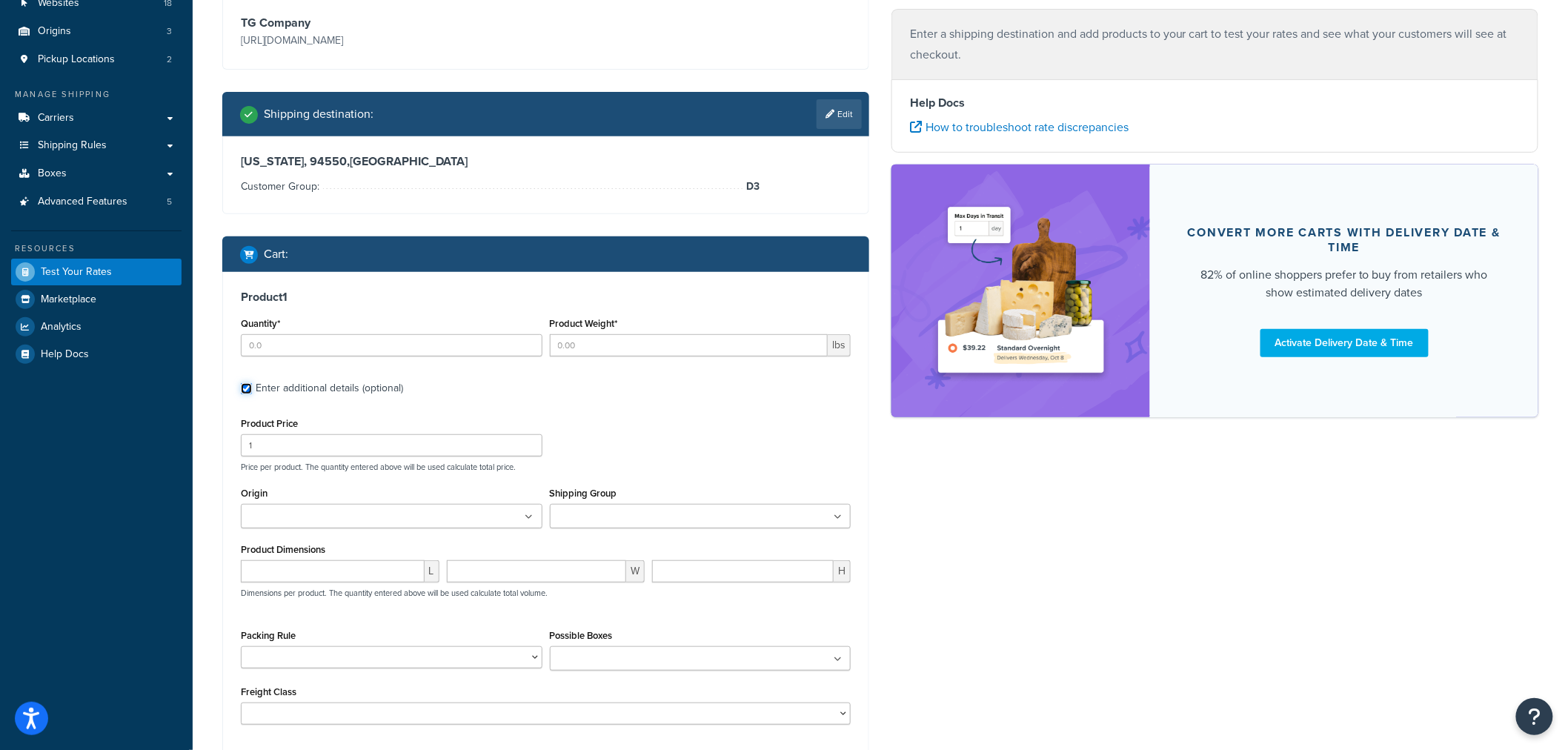
scroll to position [165, 0]
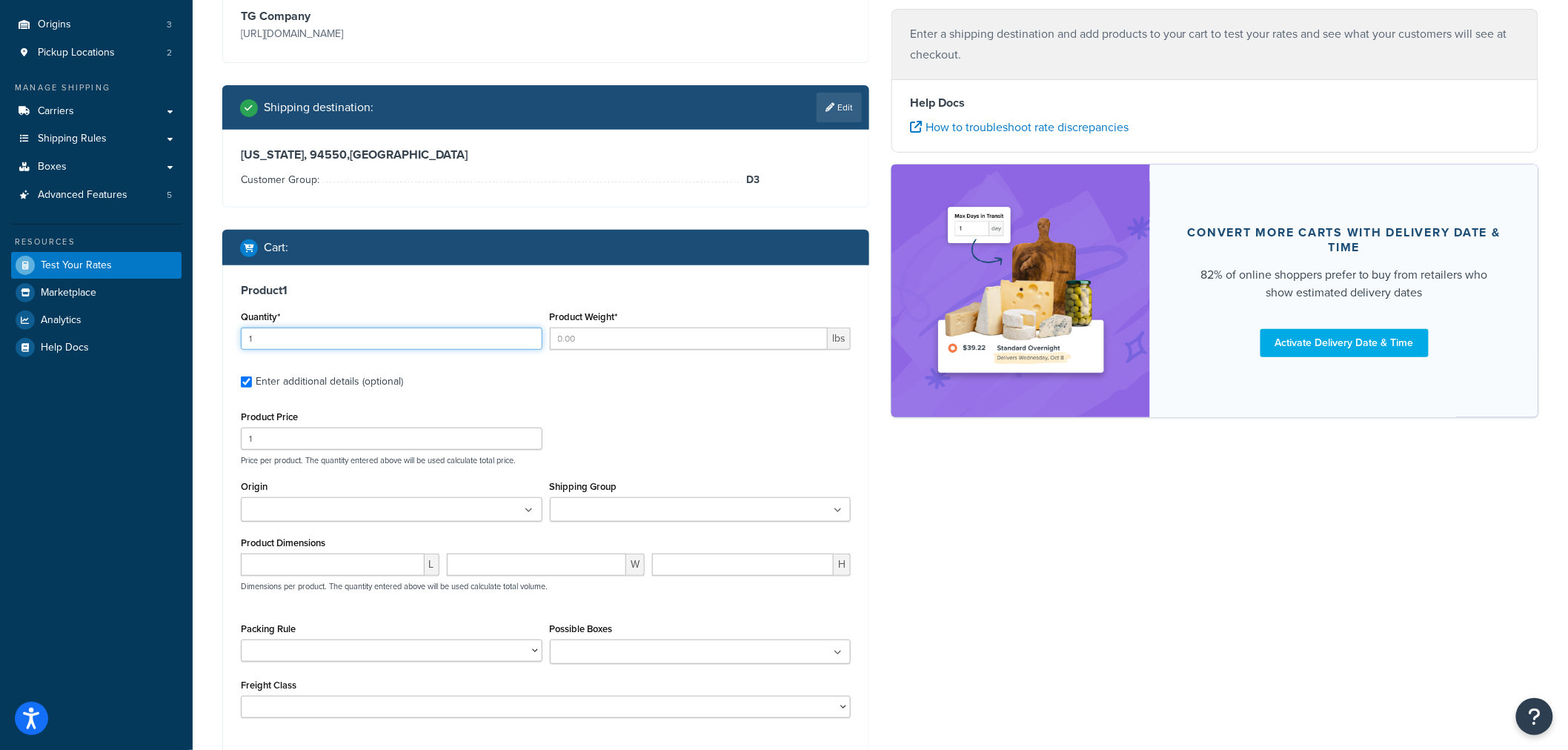
click at [529, 335] on input "1" at bounding box center [392, 338] width 302 height 22
click at [529, 335] on input "2" at bounding box center [392, 338] width 302 height 22
click at [529, 335] on input "3" at bounding box center [392, 338] width 302 height 22
click at [529, 335] on input "4" at bounding box center [392, 338] width 302 height 22
type input "5"
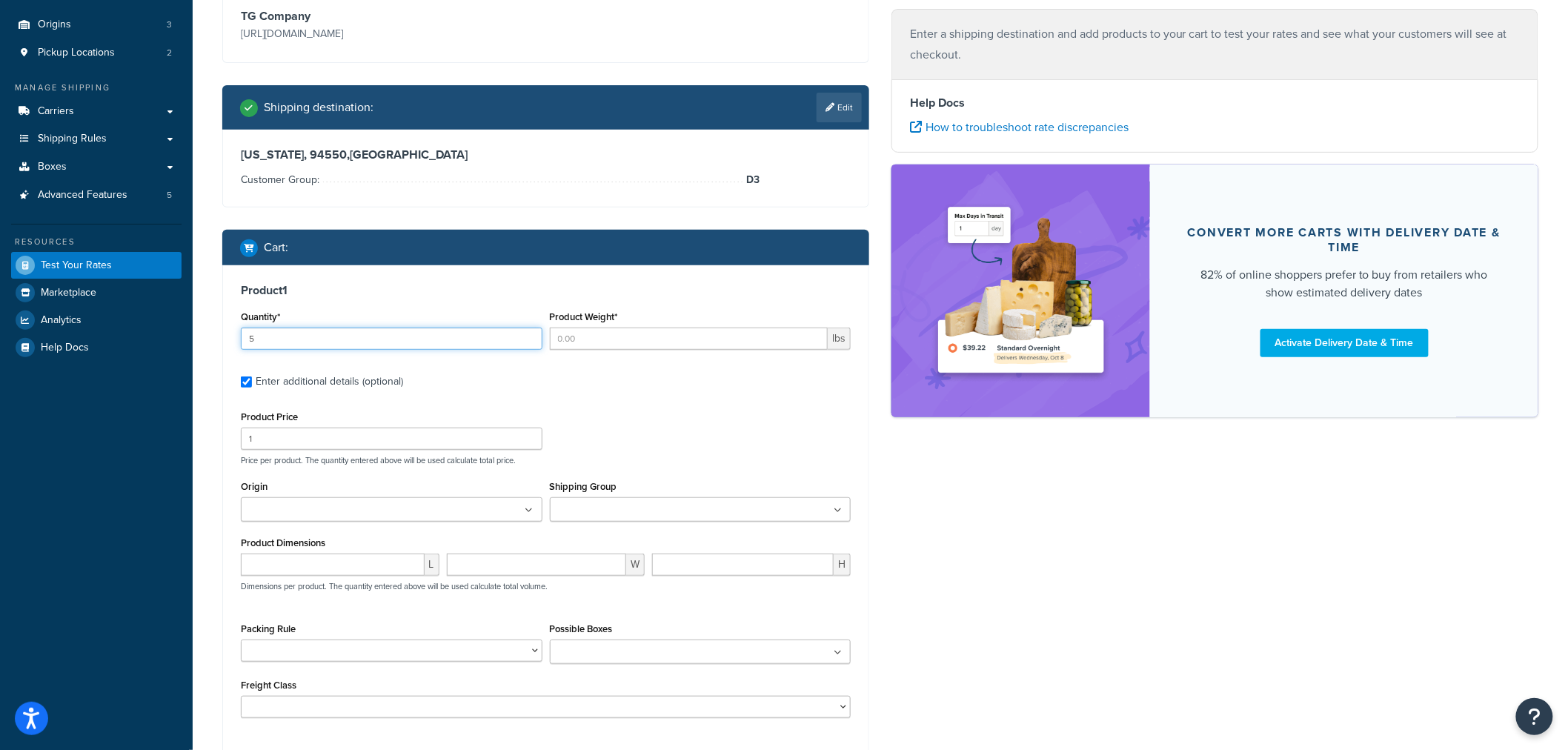
click at [529, 335] on input "5" at bounding box center [392, 338] width 302 height 22
click at [328, 431] on input "1" at bounding box center [392, 438] width 302 height 22
drag, startPoint x: 320, startPoint y: 440, endPoint x: 205, endPoint y: 440, distance: 115.0
click at [205, 440] on div "Test your rates Reset Rate Results Ecommerce store : Edit TG Company https://tr…" at bounding box center [880, 386] width 1376 height 960
drag, startPoint x: 278, startPoint y: 434, endPoint x: 179, endPoint y: 439, distance: 99.1
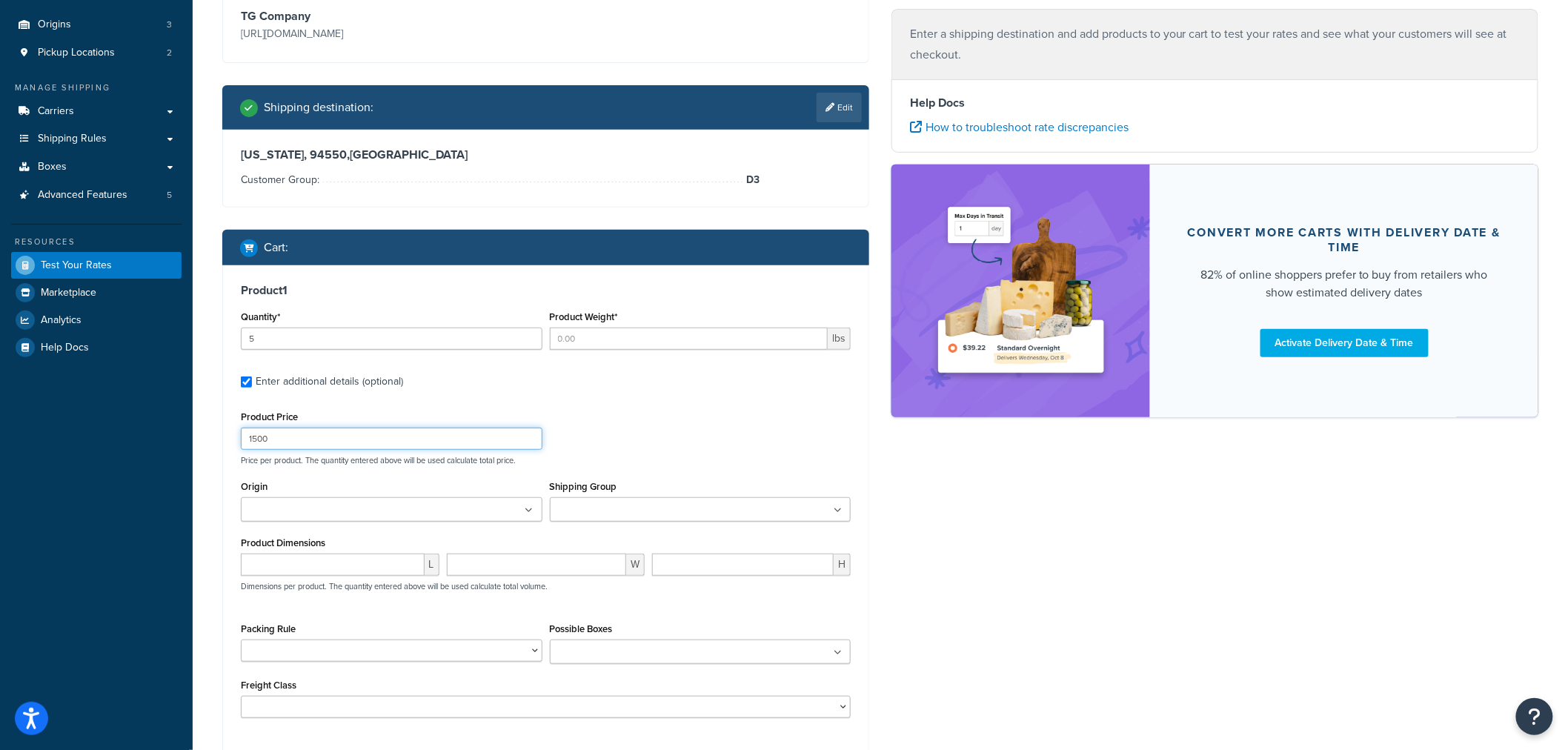
click at [179, 439] on div "Dashboard Scope: Live Basic Setup Websites 18 Origins 3 Pickup Locations 2 Mana…" at bounding box center [784, 369] width 1568 height 1067
type input "1550"
click at [487, 516] on ul at bounding box center [392, 510] width 302 height 25
click at [655, 467] on div "Product Price 1550 Price per product. The quantity entered above will be used c…" at bounding box center [546, 564] width 610 height 315
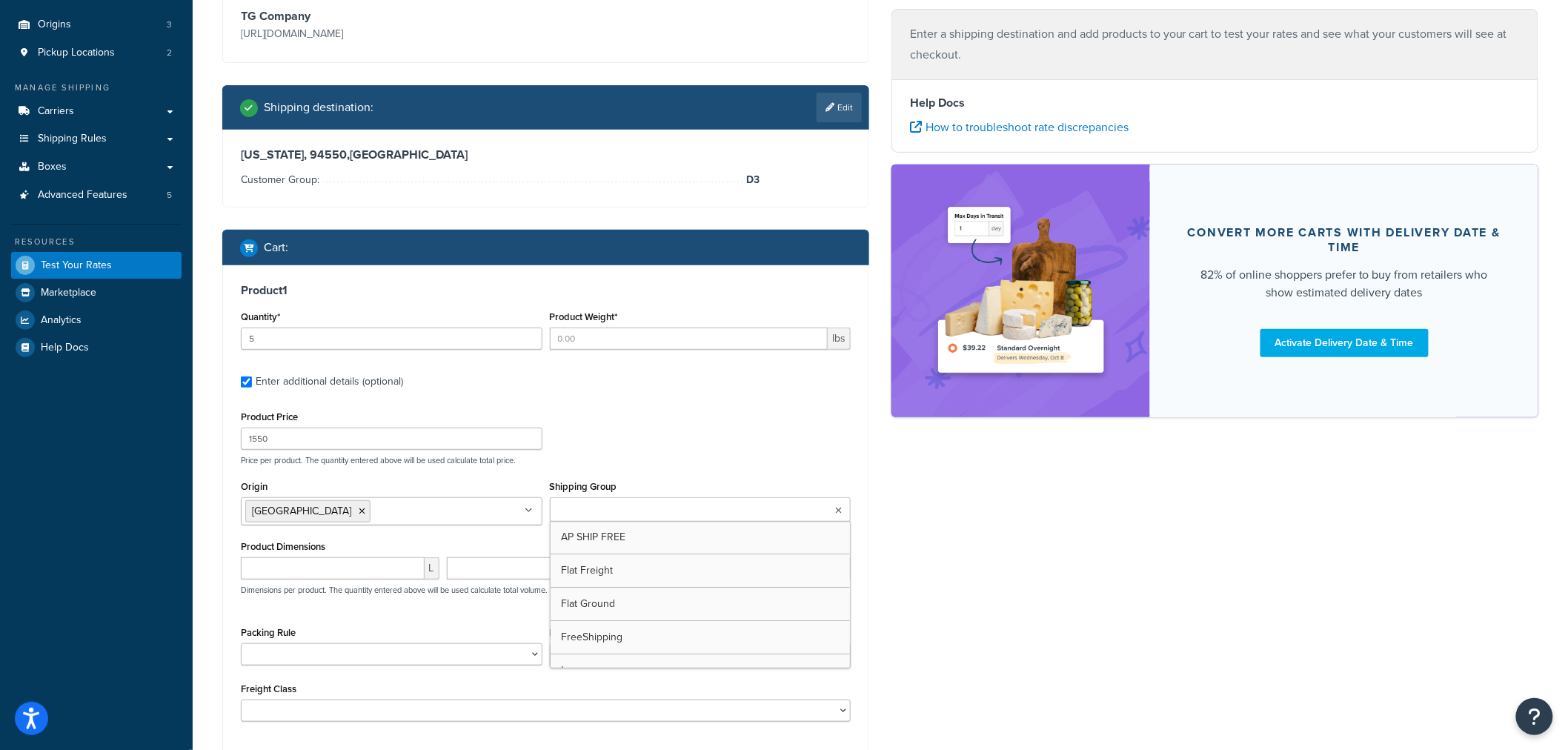
click at [623, 512] on input "Shipping Group" at bounding box center [620, 511] width 131 height 16
click at [650, 440] on div "Product Price 1550 Price per product. The quantity entered above will be used c…" at bounding box center [545, 436] width 617 height 59
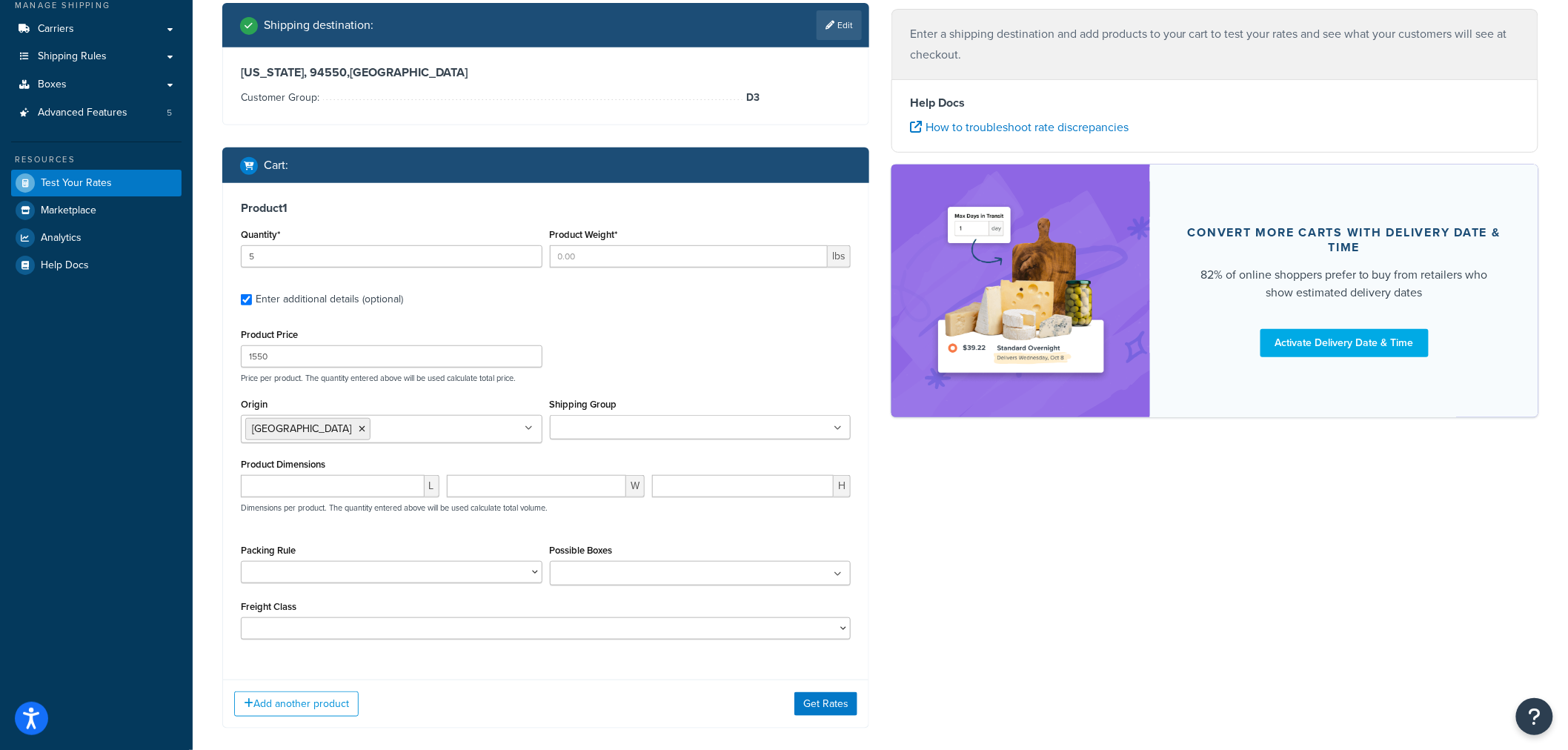
scroll to position [323, 0]
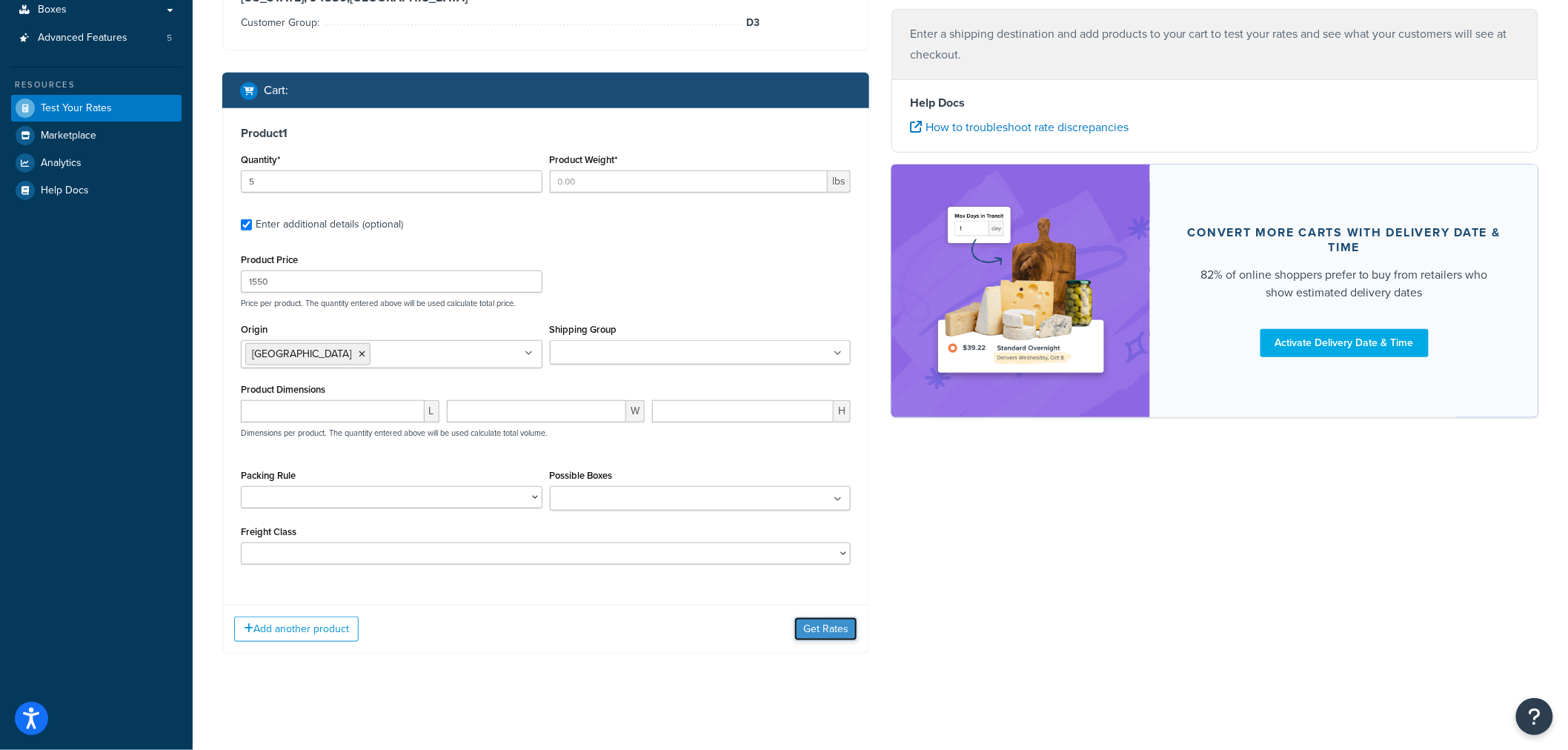
click at [798, 628] on button "Get Rates" at bounding box center [826, 629] width 63 height 24
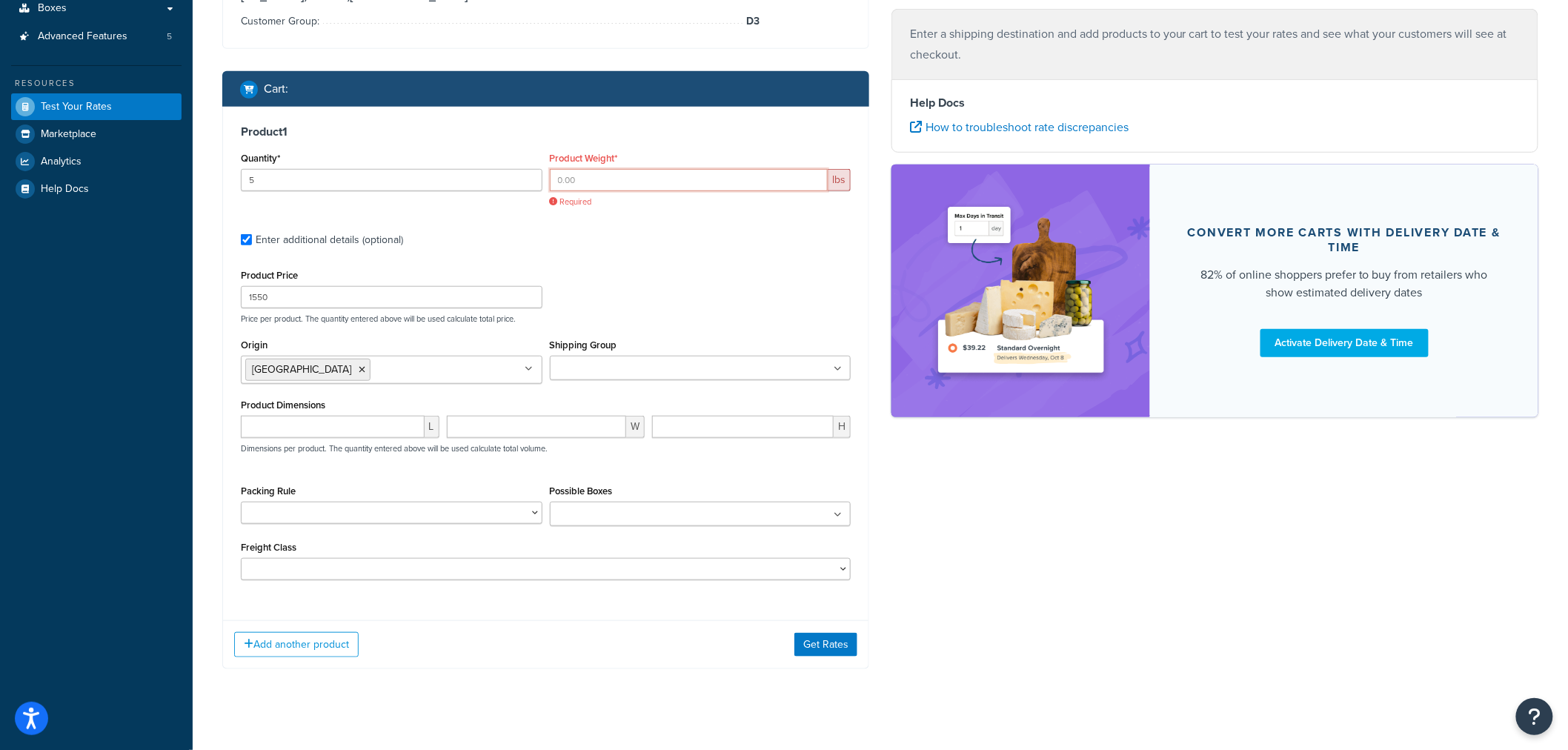
click at [585, 183] on input "Product Weight*" at bounding box center [689, 180] width 278 height 22
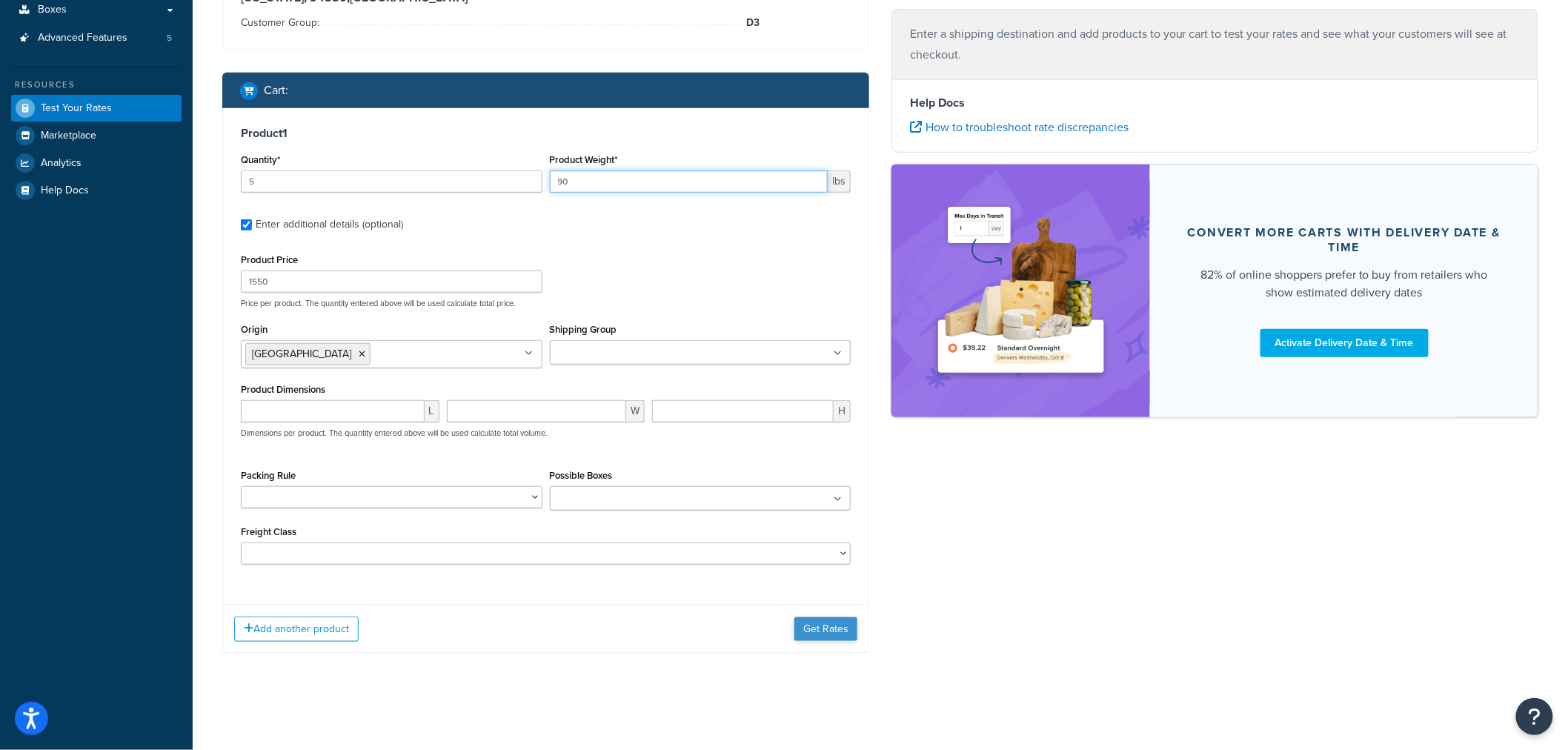
type input "90"
click at [818, 628] on button "Get Rates" at bounding box center [826, 629] width 63 height 24
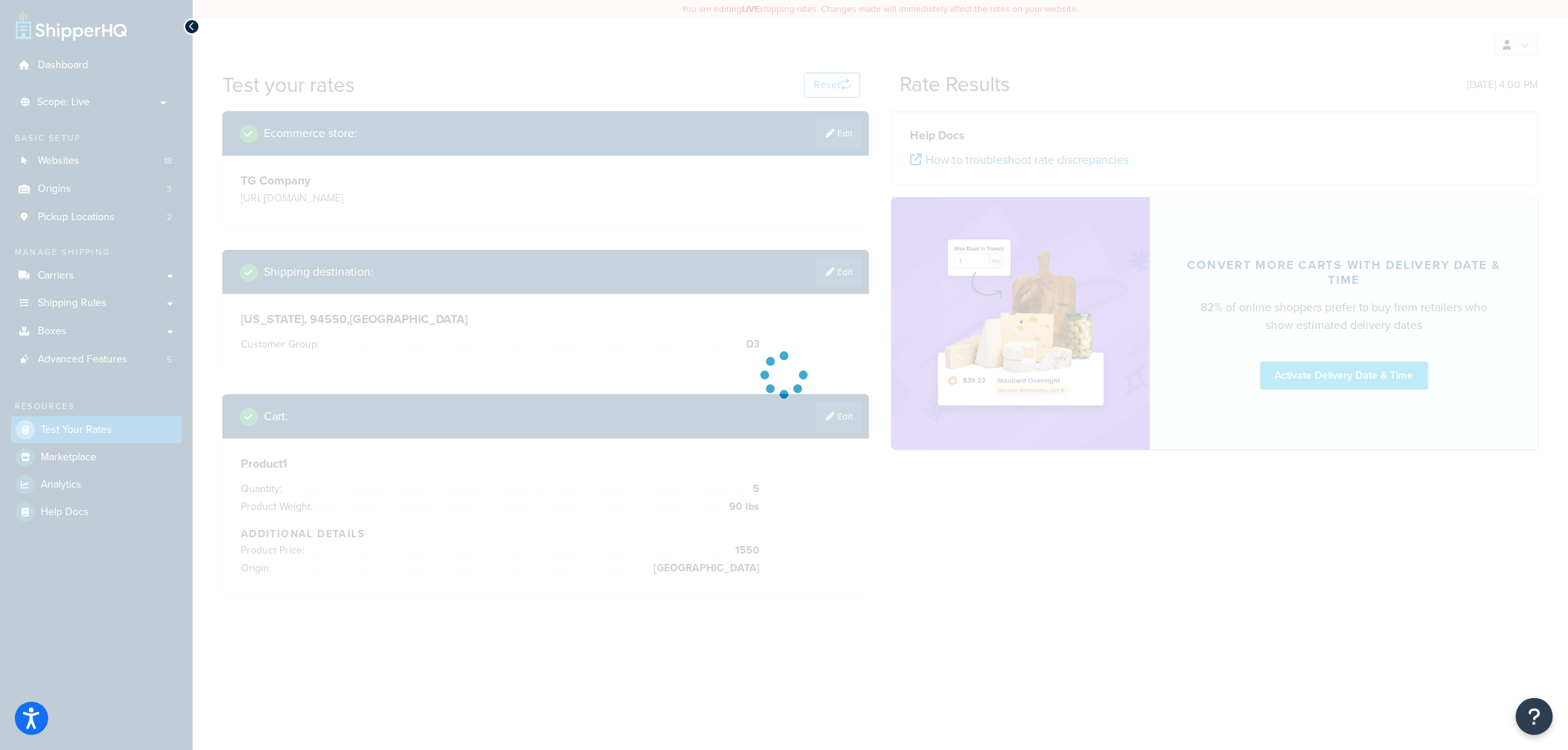
scroll to position [0, 0]
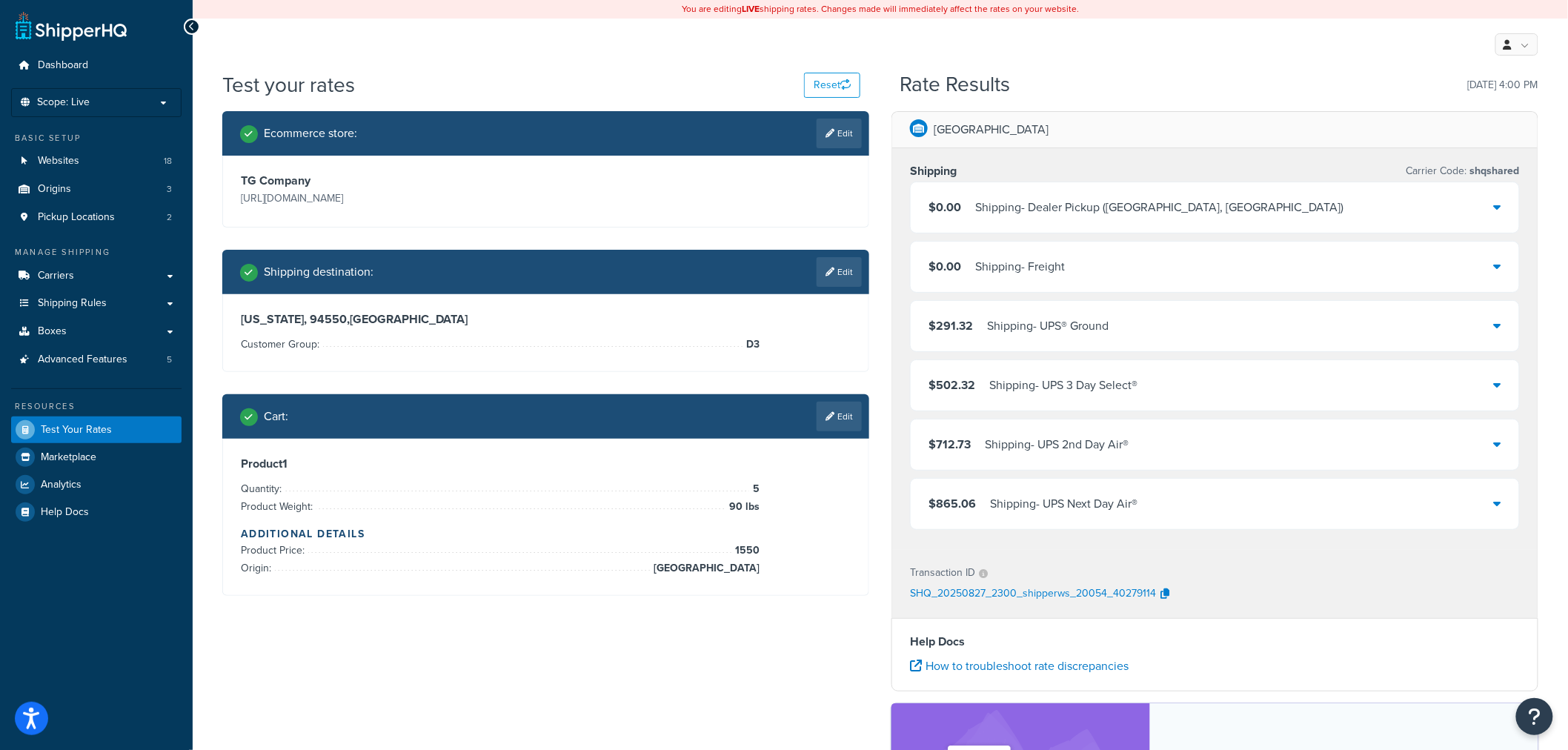
click at [1062, 595] on p "SHQ_20250827_2300_shipperws_20054_40279114" at bounding box center [1032, 594] width 246 height 22
click at [1165, 591] on icon "button" at bounding box center [1165, 593] width 9 height 11
click at [836, 420] on link "Edit" at bounding box center [839, 416] width 45 height 29
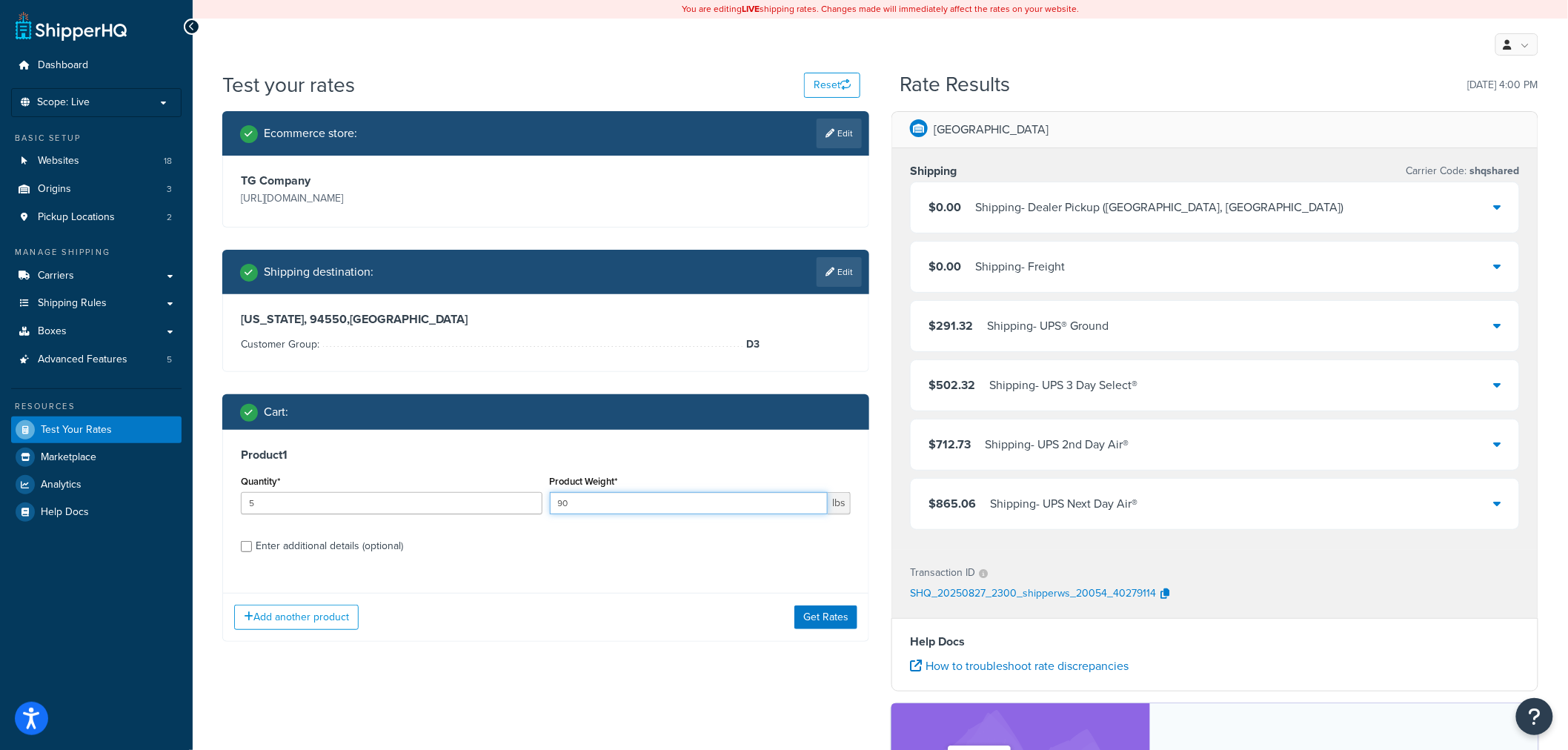
click at [670, 512] on input "90" at bounding box center [689, 503] width 278 height 22
click at [649, 504] on input "90" at bounding box center [689, 503] width 278 height 22
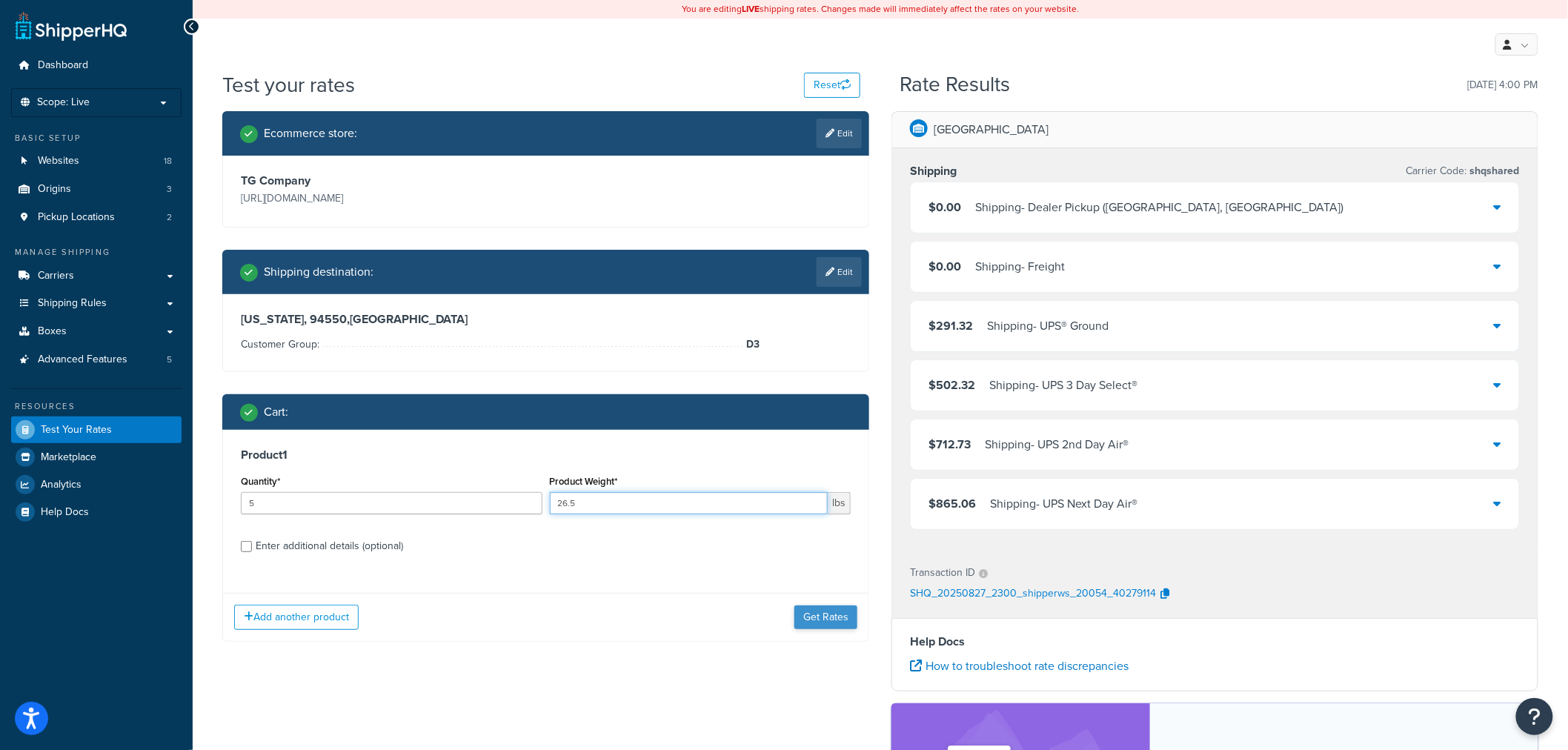
type input "26.5"
click at [801, 612] on button "Get Rates" at bounding box center [826, 617] width 63 height 24
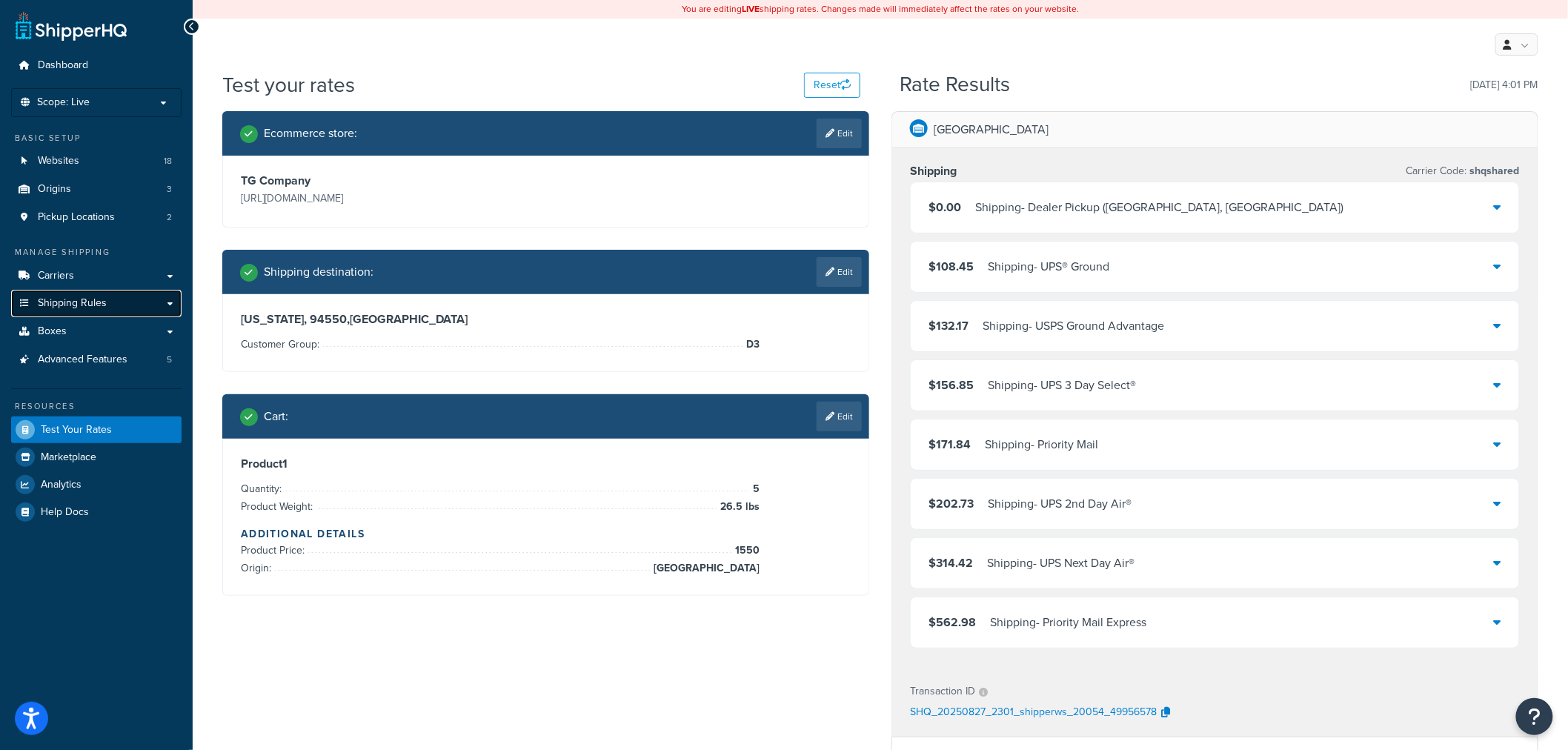
click at [52, 301] on span "Shipping Rules" at bounding box center [73, 303] width 69 height 12
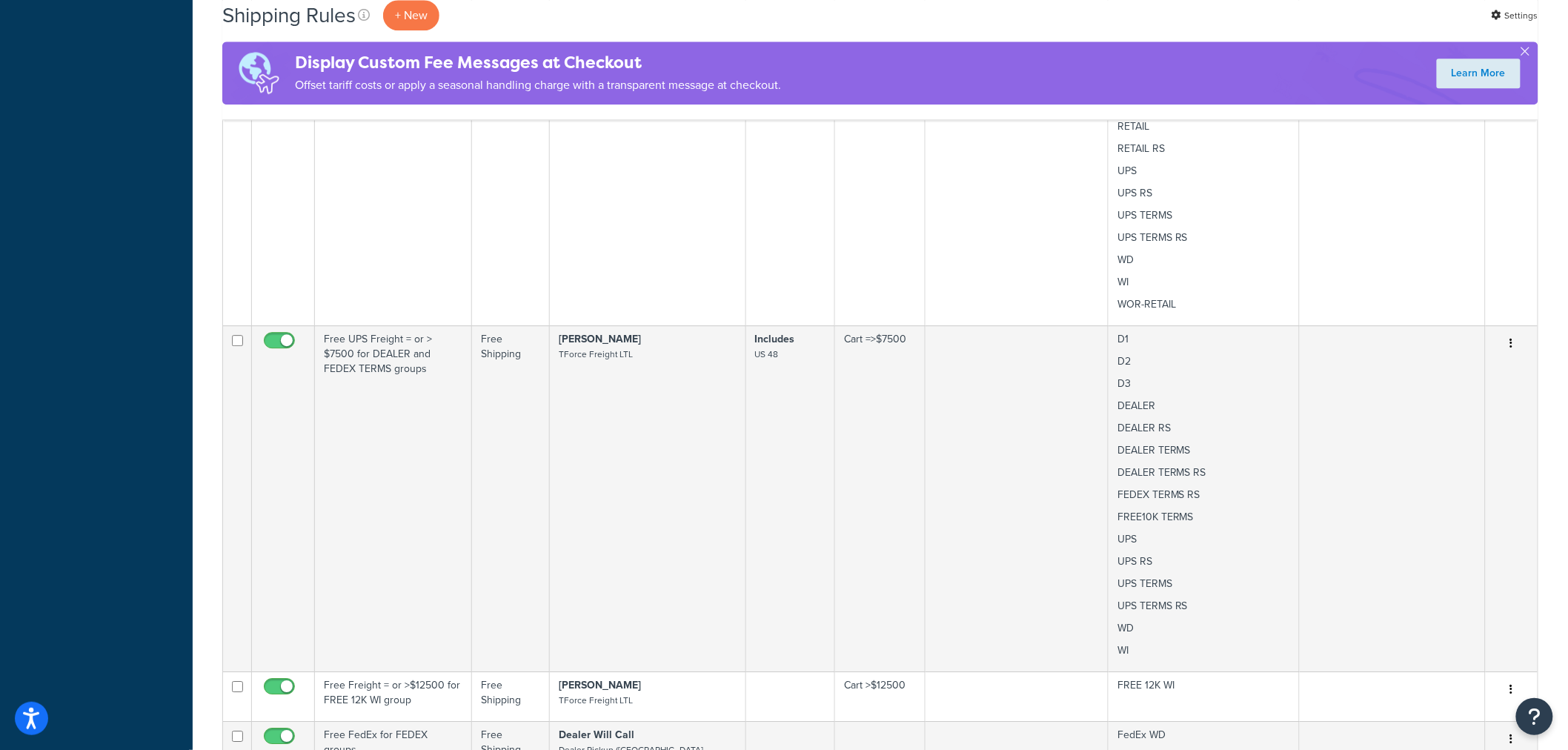
scroll to position [1646, 0]
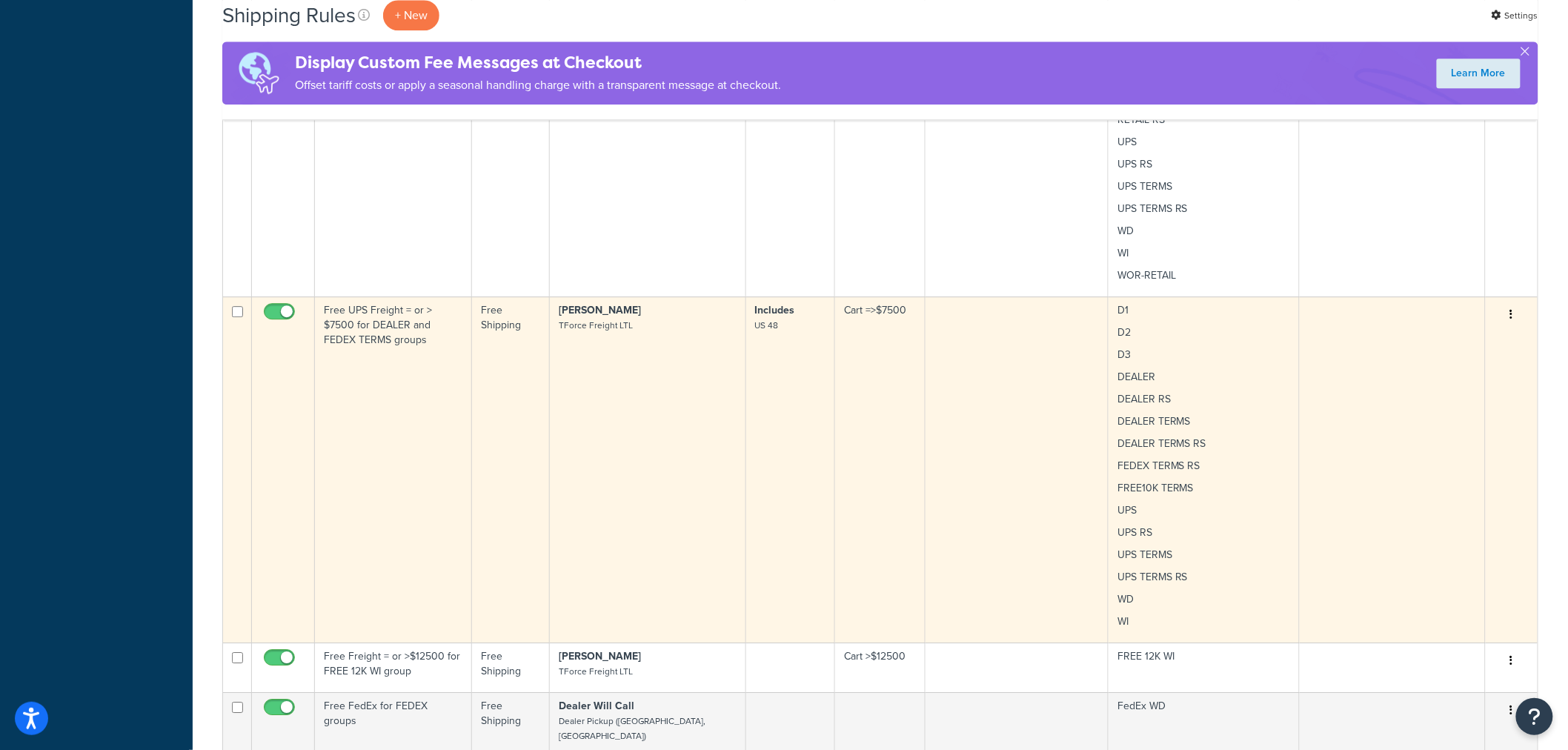
click at [1513, 315] on icon "button" at bounding box center [1511, 314] width 3 height 11
click at [1480, 345] on link "Edit" at bounding box center [1462, 342] width 117 height 30
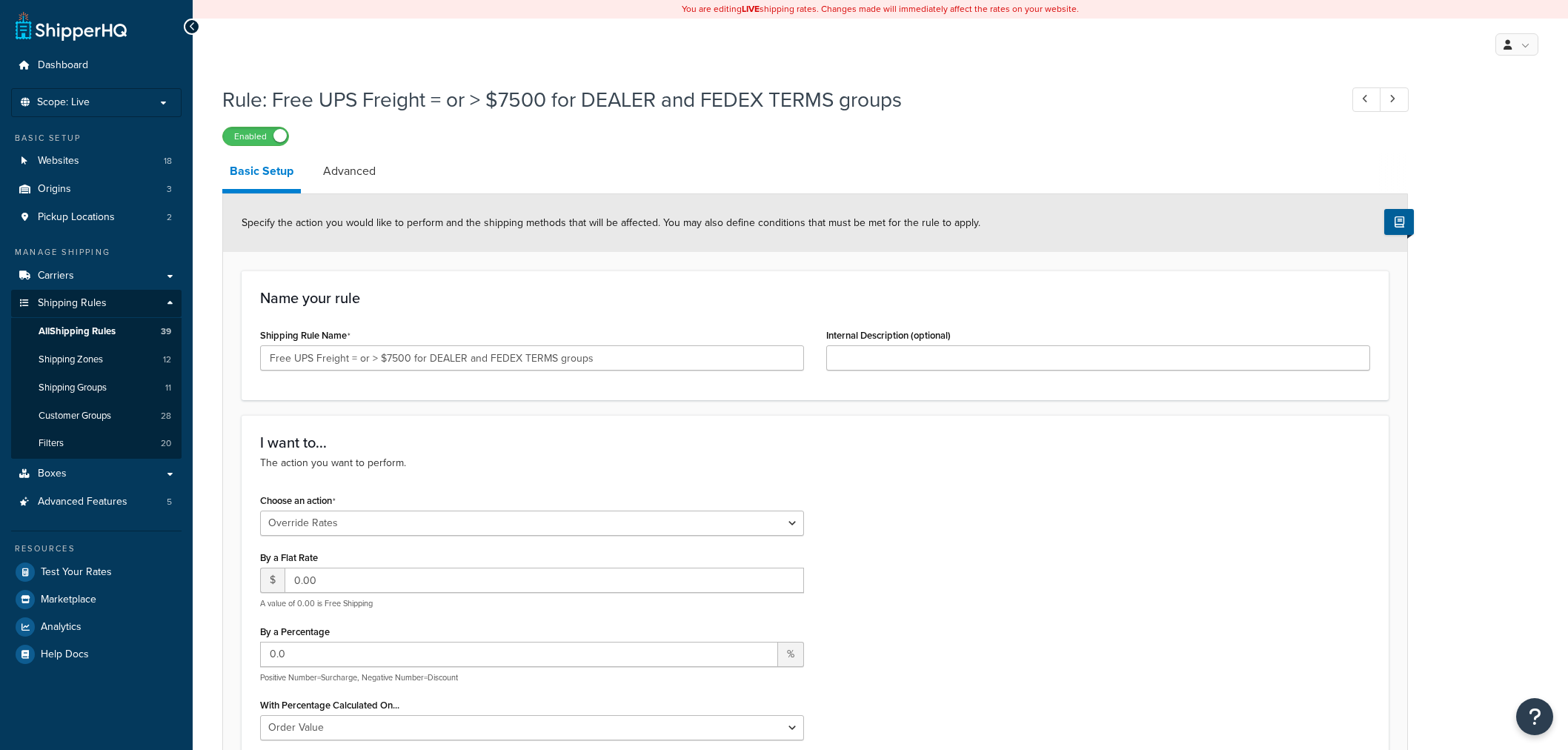
select select "OVERRIDE"
select select "LOCATION"
click at [347, 173] on link "Advanced" at bounding box center [349, 171] width 67 height 35
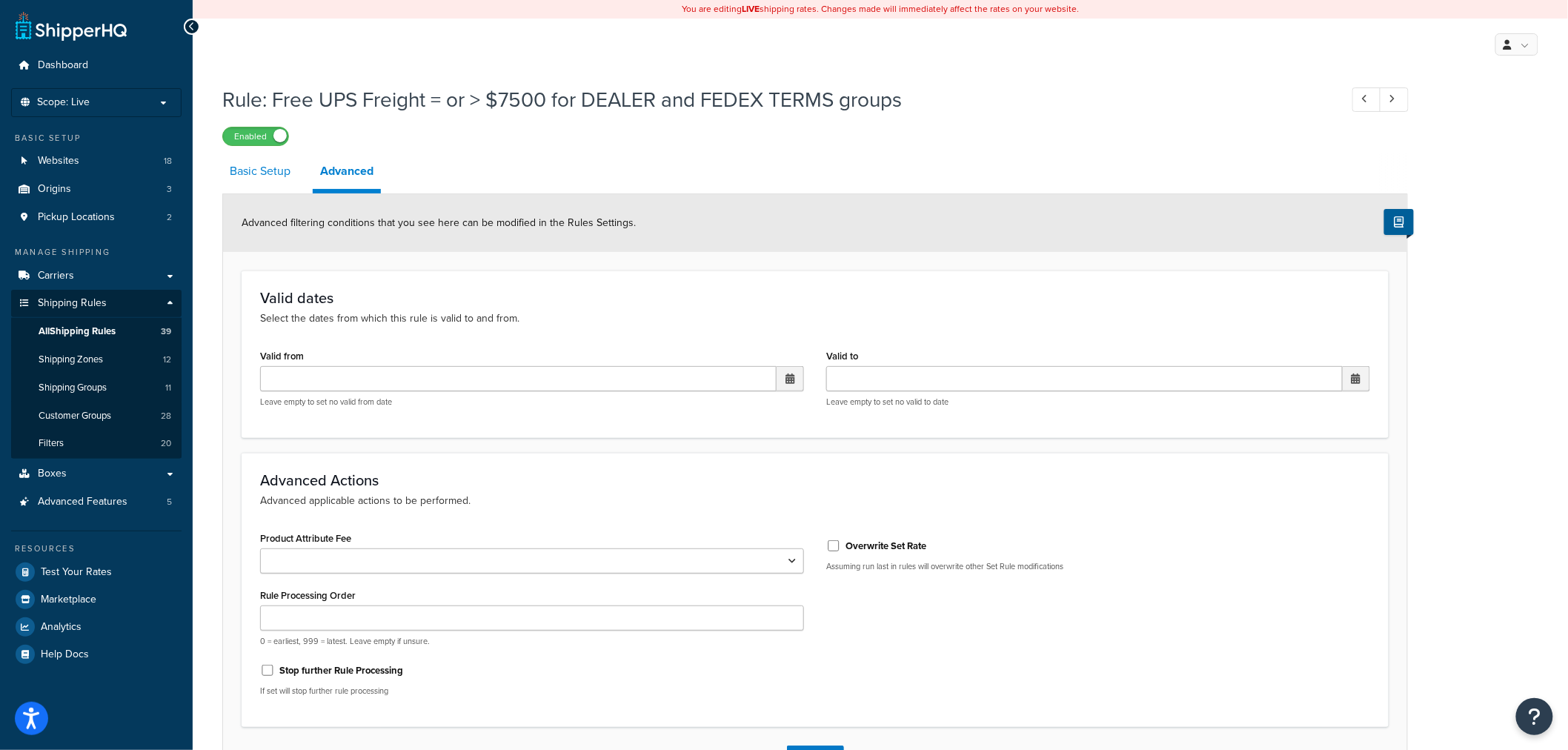
click at [271, 178] on link "Basic Setup" at bounding box center [260, 171] width 75 height 35
select select "OVERRIDE"
select select "LOCATION"
